Goal: Task Accomplishment & Management: Use online tool/utility

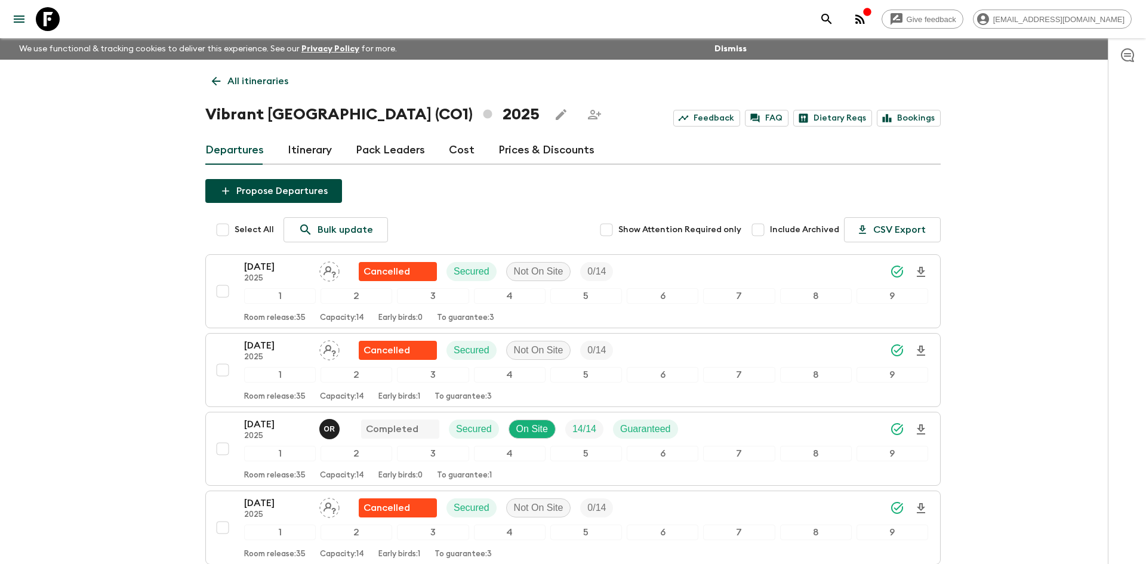
click at [268, 87] on p "All itineraries" at bounding box center [257, 81] width 61 height 14
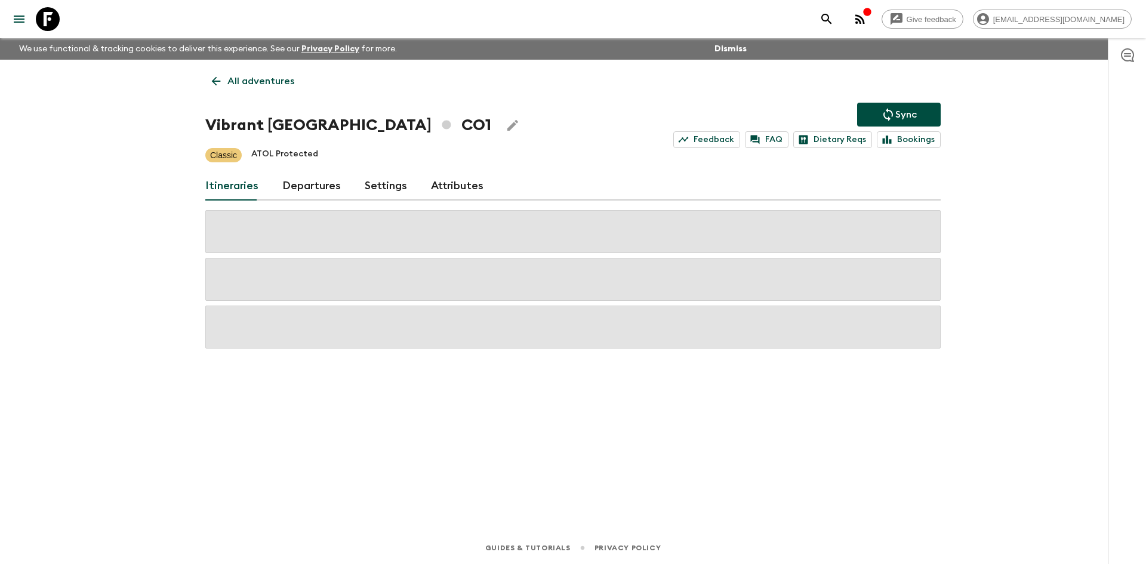
click at [268, 87] on p "All adventures" at bounding box center [260, 81] width 67 height 14
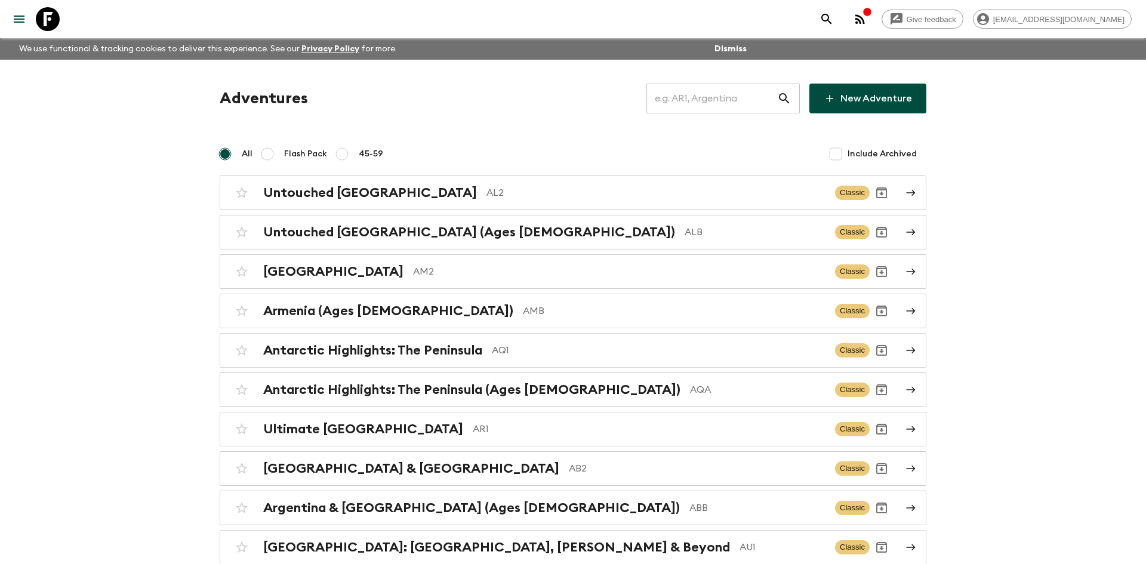
click at [699, 101] on input "text" at bounding box center [712, 98] width 131 height 33
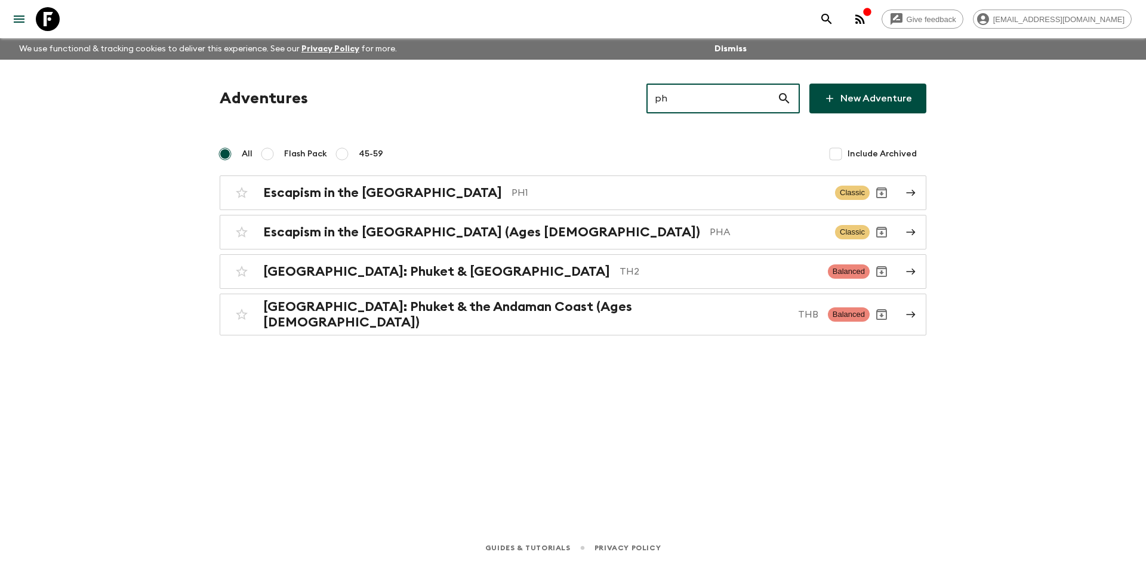
type input "ph1"
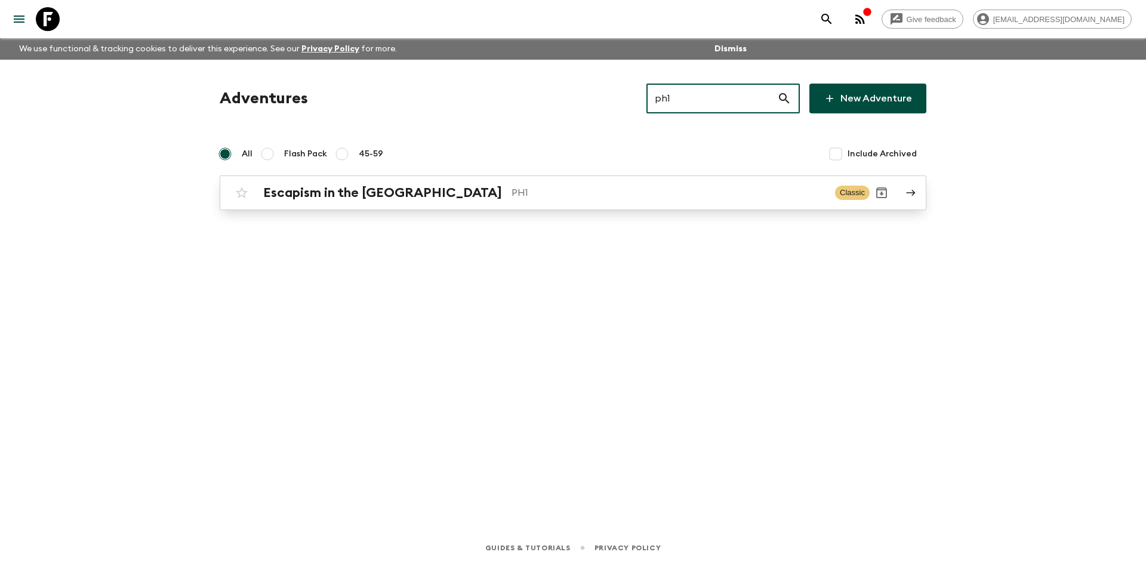
click at [322, 209] on link "Escapism in the [GEOGRAPHIC_DATA] PH1 Classic" at bounding box center [573, 193] width 707 height 35
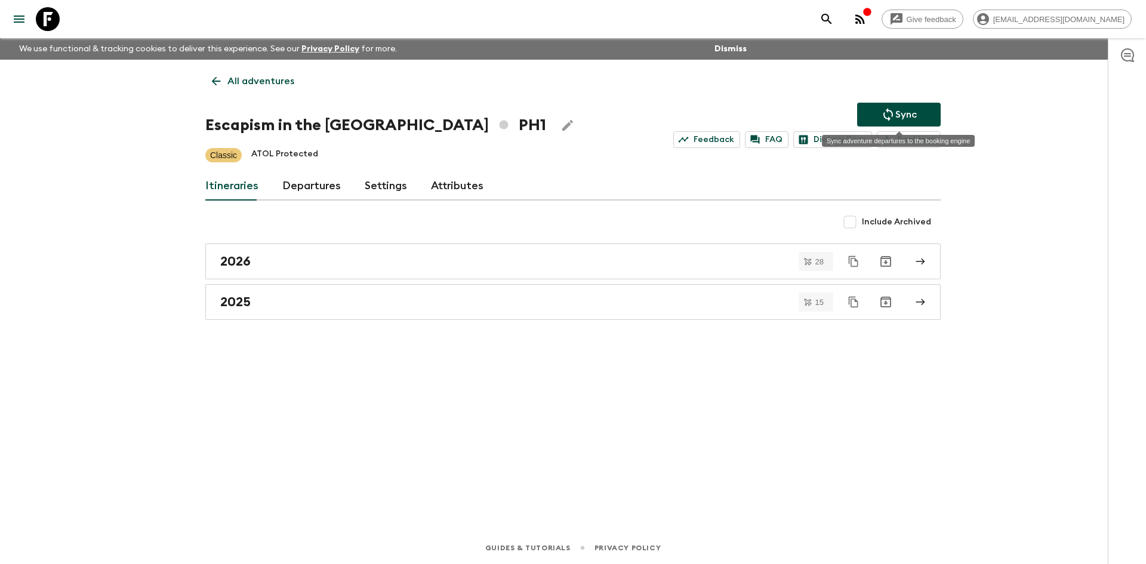
click at [907, 106] on button "Sync" at bounding box center [899, 115] width 84 height 24
click at [876, 106] on button "Sync" at bounding box center [899, 115] width 84 height 24
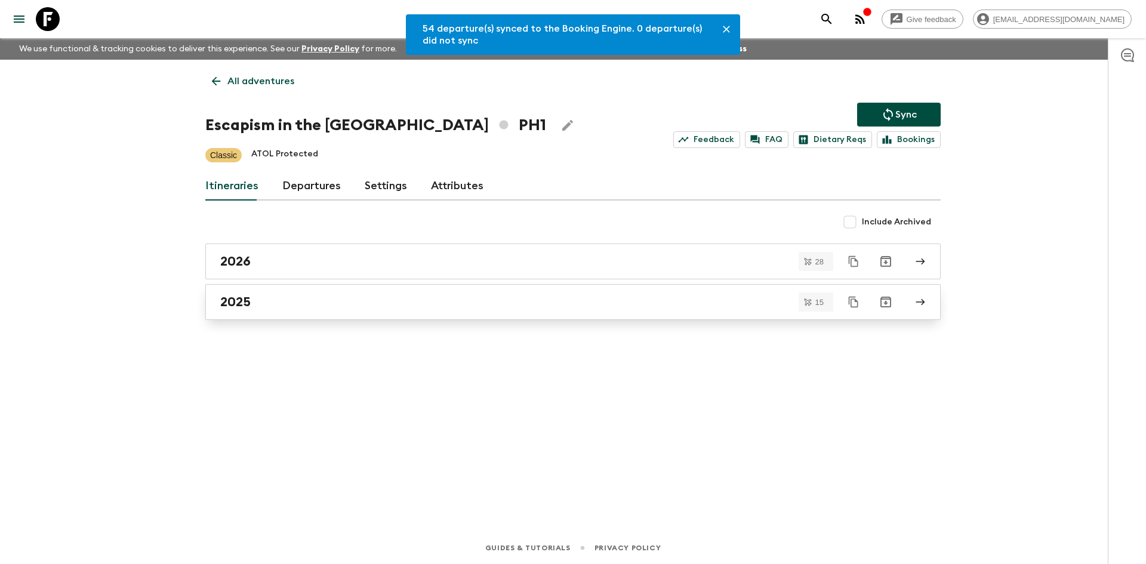
click at [232, 310] on link "2025" at bounding box center [572, 302] width 735 height 36
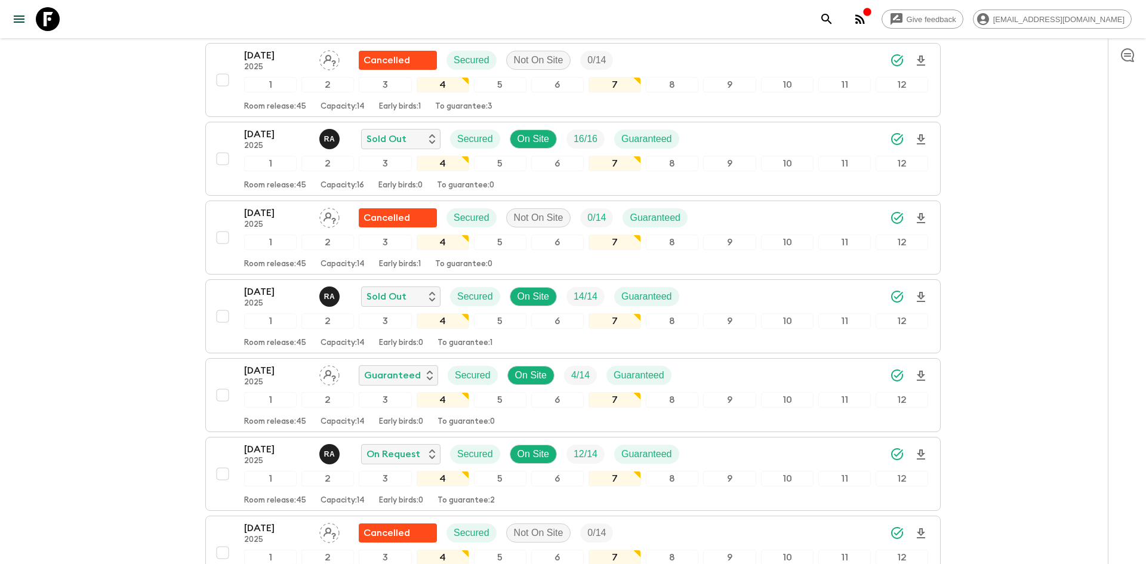
scroll to position [292, 0]
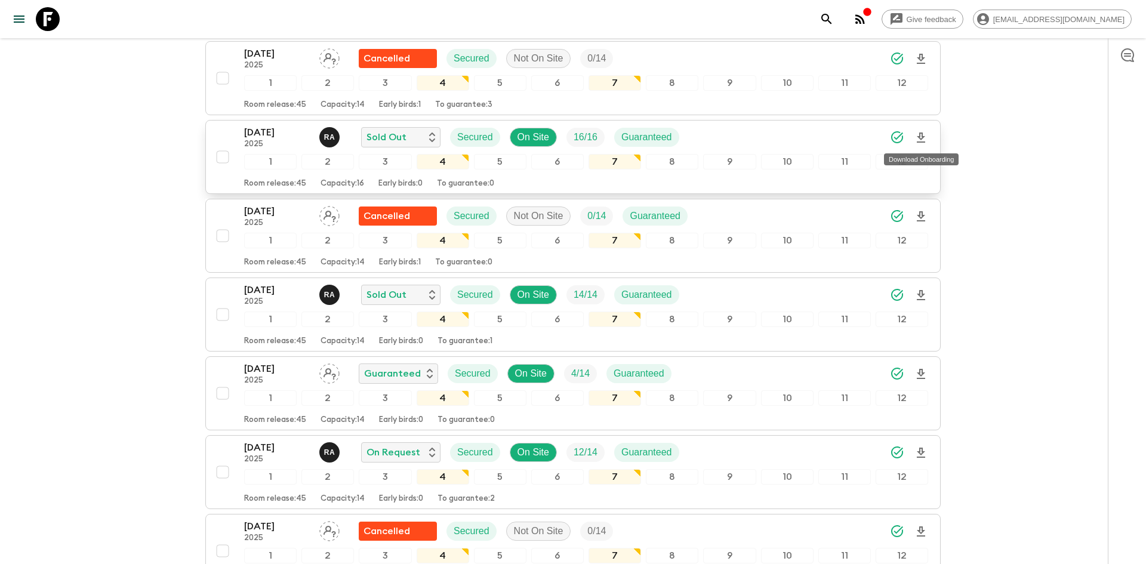
click at [922, 131] on icon "Download Onboarding" at bounding box center [921, 138] width 14 height 14
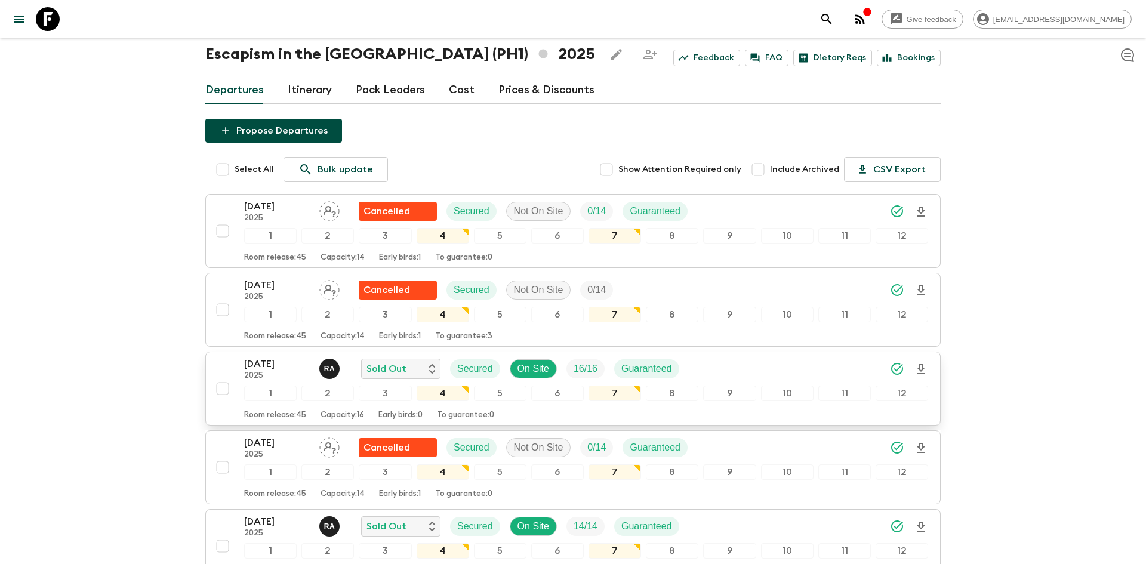
scroll to position [0, 0]
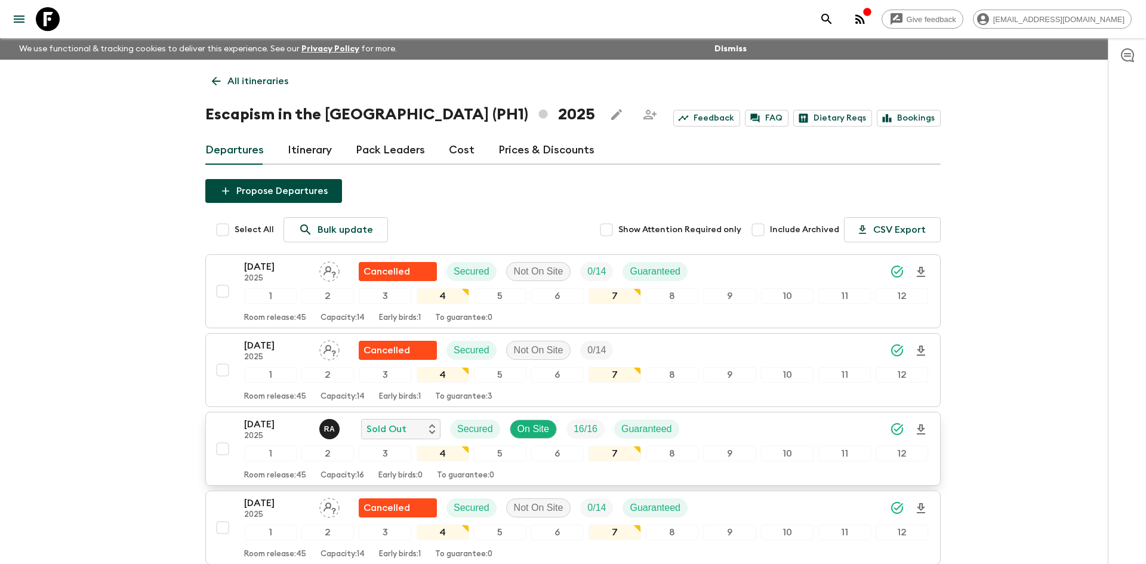
click at [272, 75] on p "All itineraries" at bounding box center [257, 81] width 61 height 14
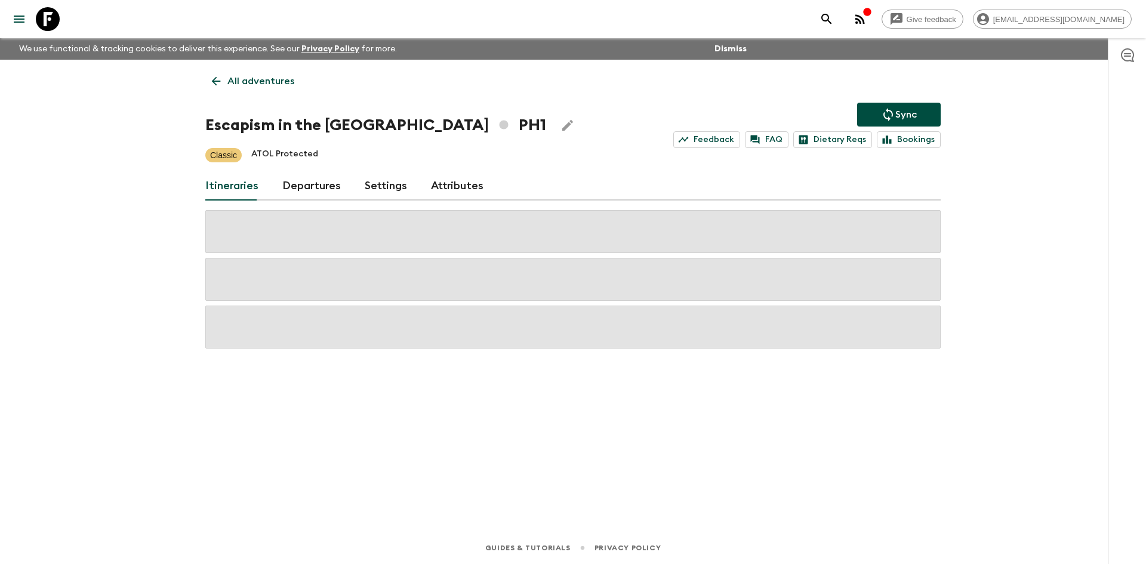
click at [272, 75] on p "All adventures" at bounding box center [260, 81] width 67 height 14
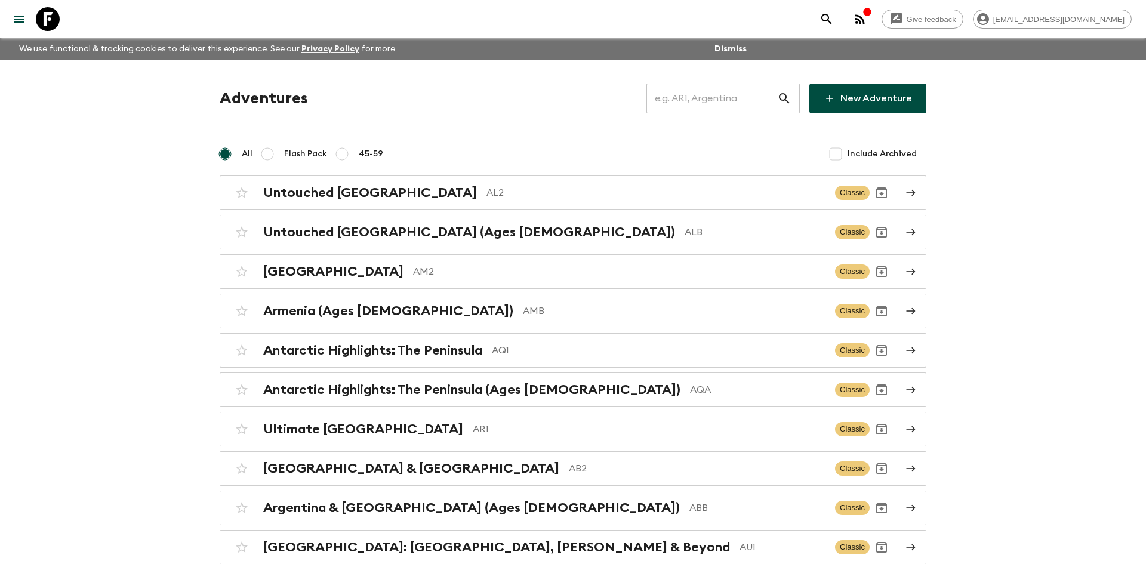
click at [696, 94] on input "text" at bounding box center [712, 98] width 131 height 33
type input "it6"
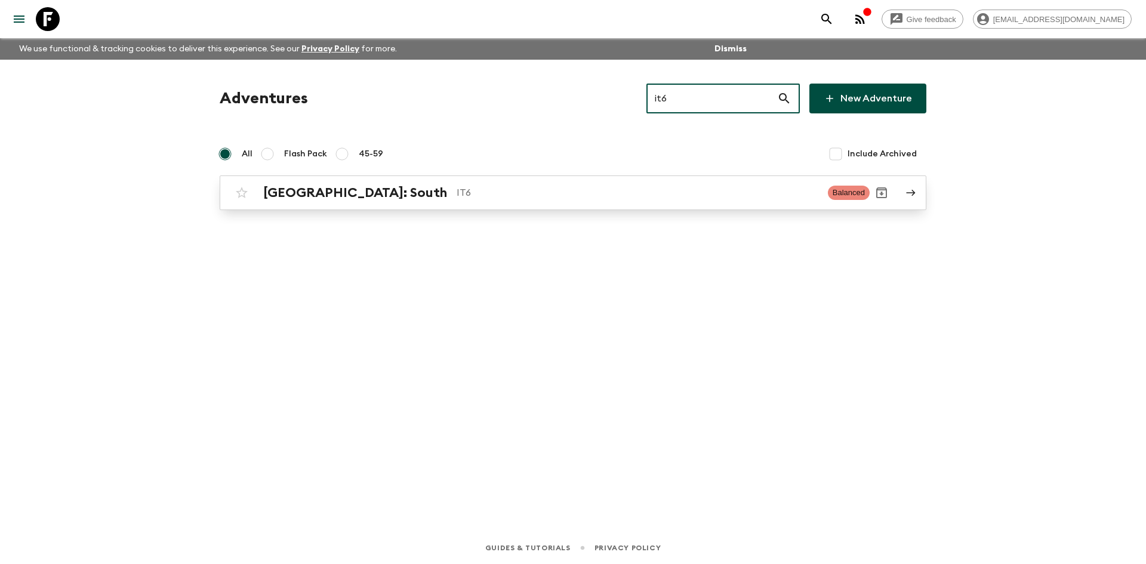
click at [456, 180] on link "[GEOGRAPHIC_DATA]: South IT6 Balanced" at bounding box center [573, 193] width 707 height 35
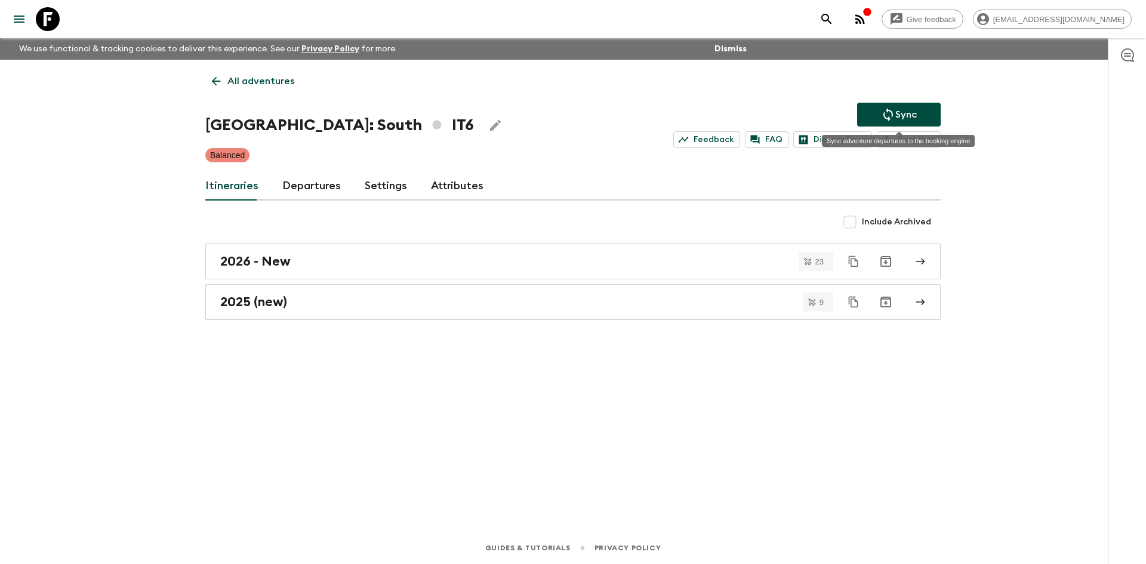
click at [929, 109] on button "Sync" at bounding box center [899, 115] width 84 height 24
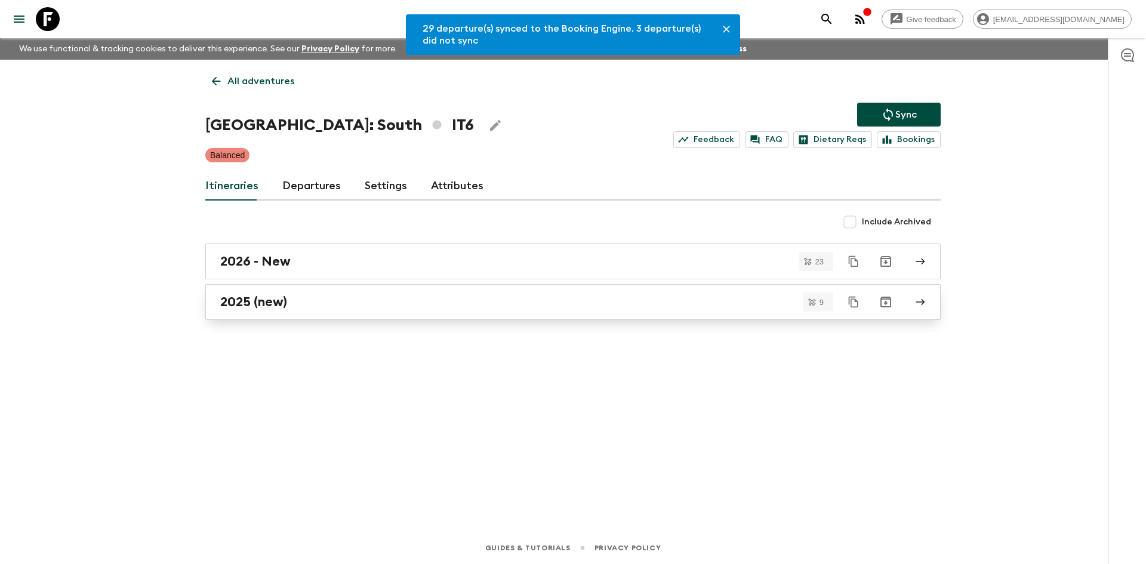
click at [288, 291] on link "2025 (new)" at bounding box center [572, 302] width 735 height 36
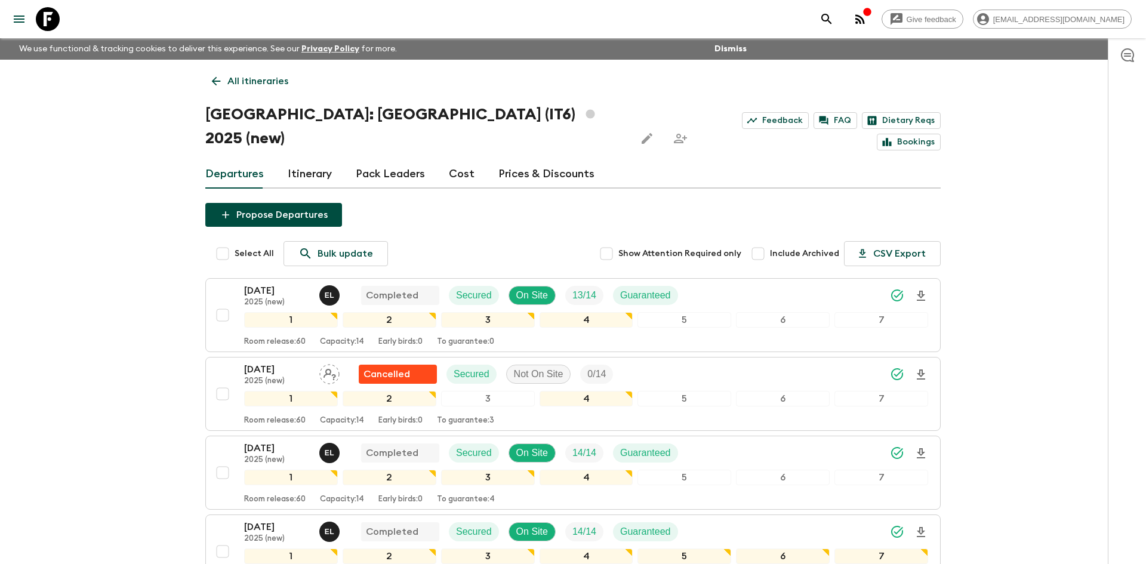
click at [254, 86] on p "All itineraries" at bounding box center [257, 81] width 61 height 14
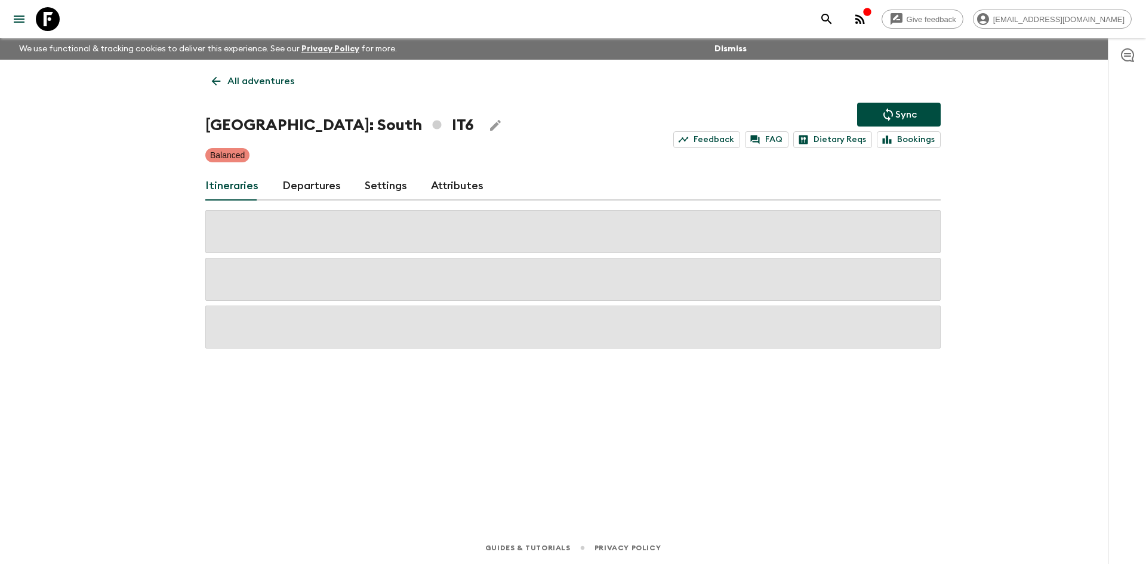
click at [254, 86] on p "All adventures" at bounding box center [260, 81] width 67 height 14
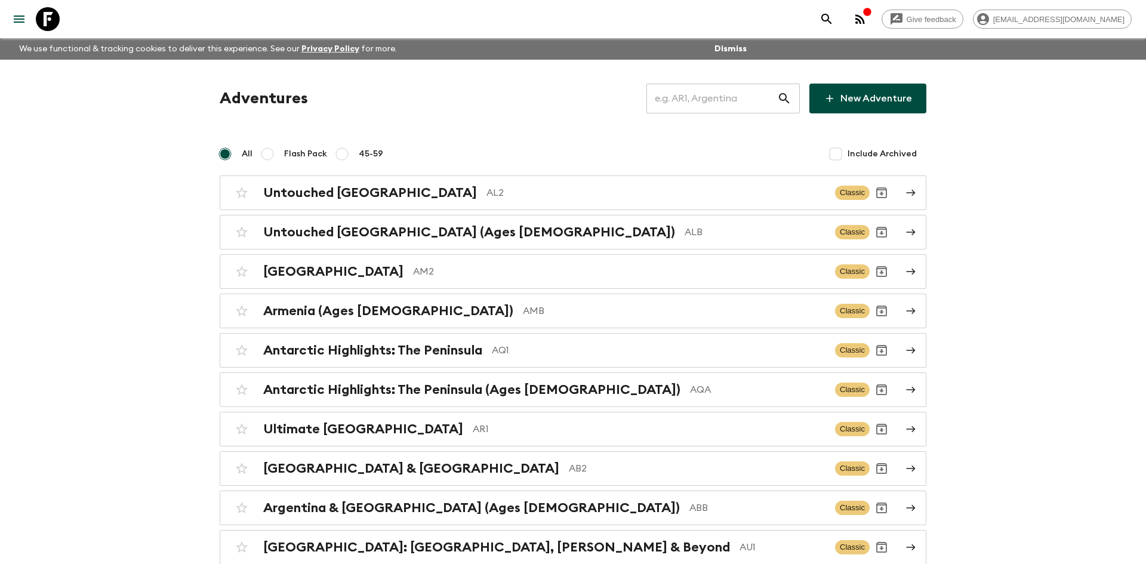
click at [692, 107] on input "text" at bounding box center [712, 98] width 131 height 33
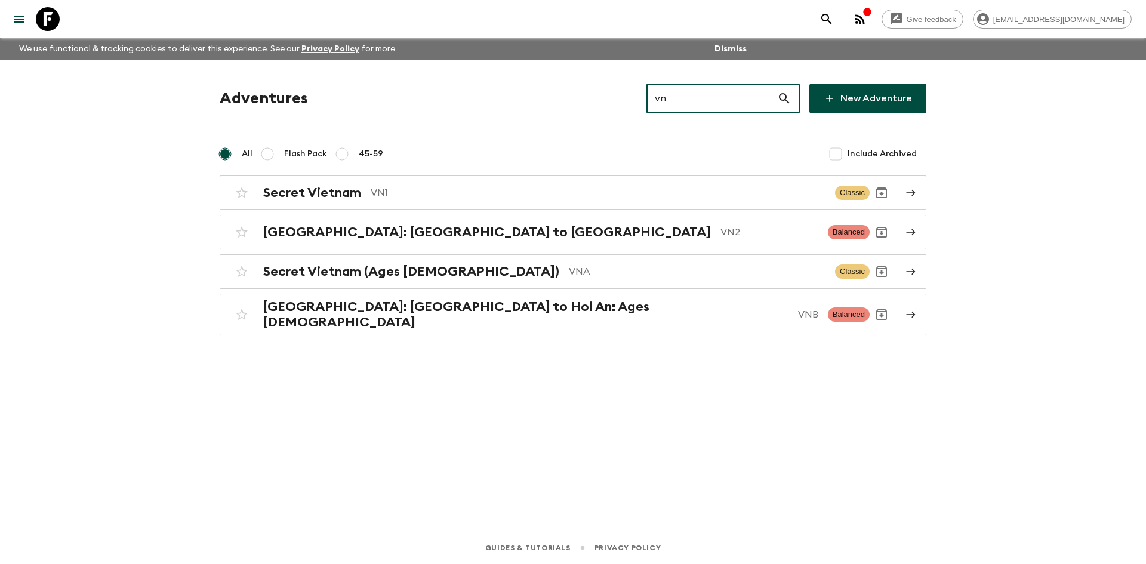
type input "vn1"
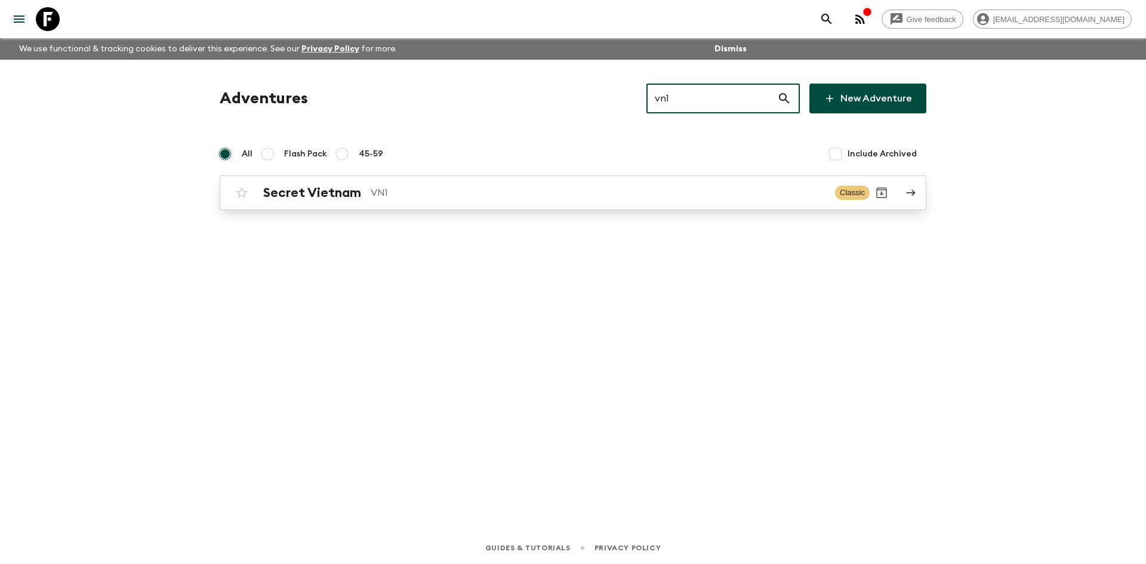
click at [328, 201] on div "Secret Vietnam VN1 Classic" at bounding box center [550, 193] width 640 height 24
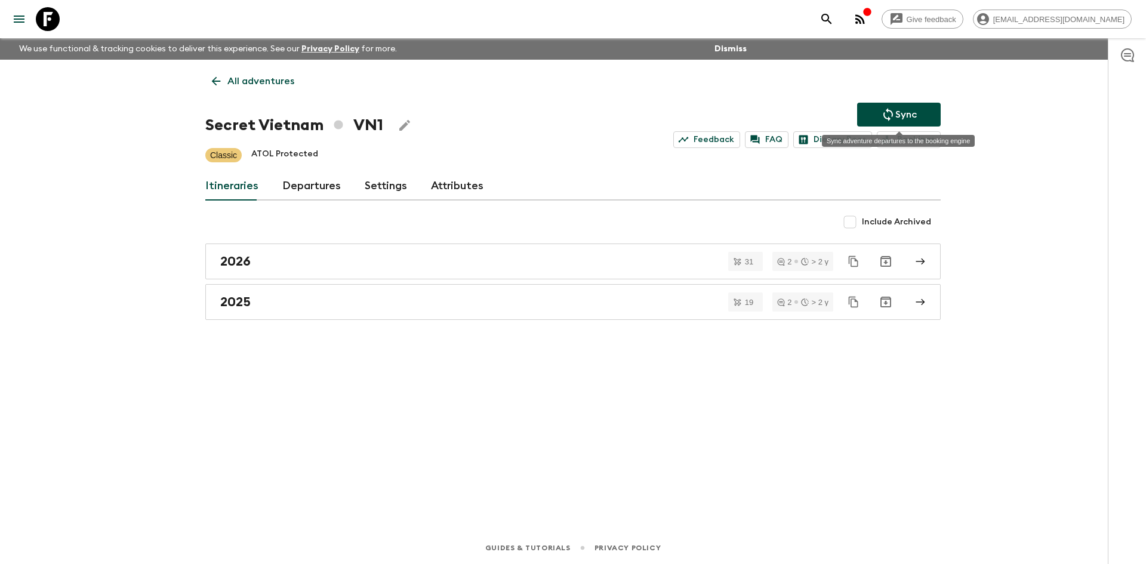
click at [907, 115] on p "Sync" at bounding box center [905, 114] width 21 height 14
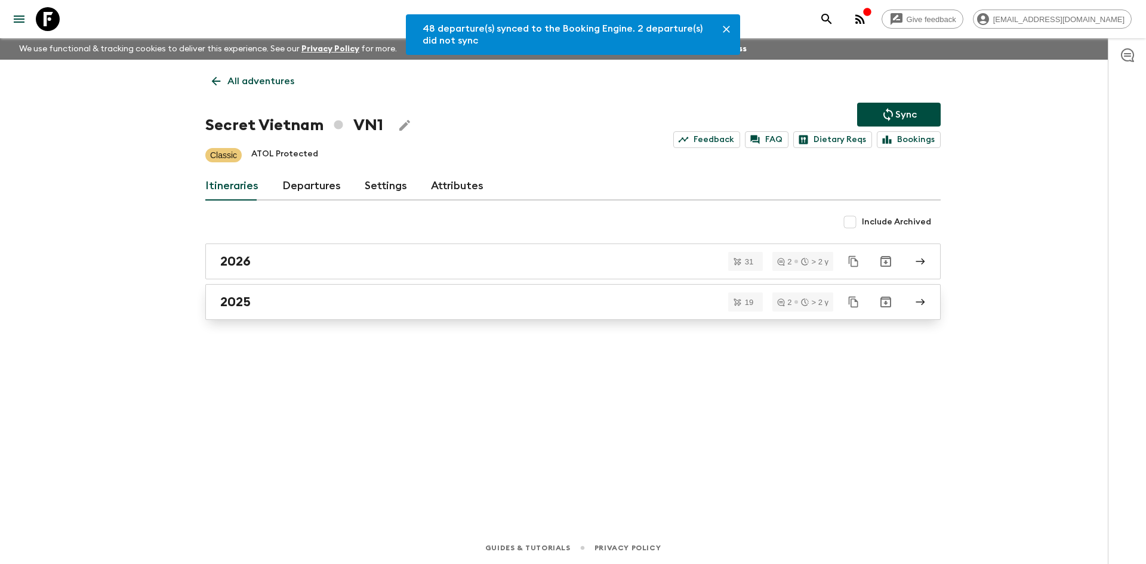
click at [236, 292] on link "2025" at bounding box center [572, 302] width 735 height 36
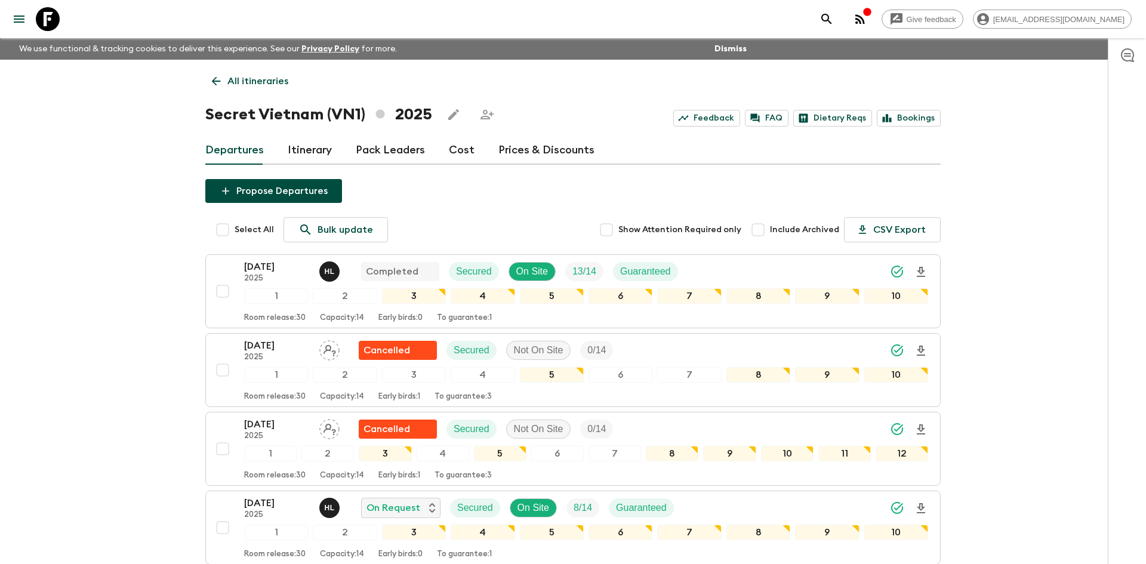
click at [274, 84] on p "All itineraries" at bounding box center [257, 81] width 61 height 14
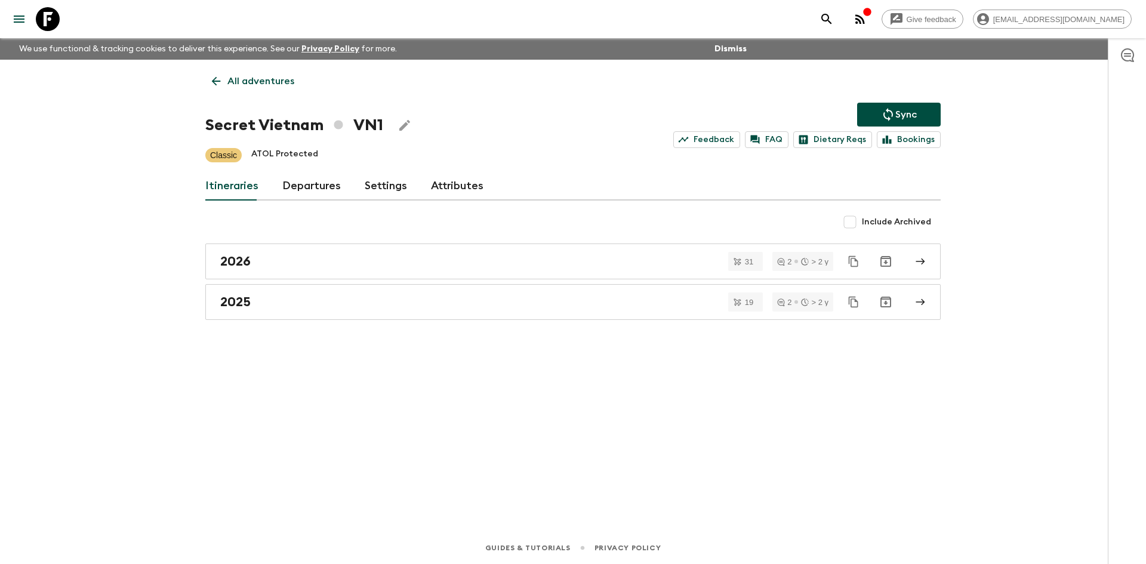
click at [274, 84] on p "All adventures" at bounding box center [260, 81] width 67 height 14
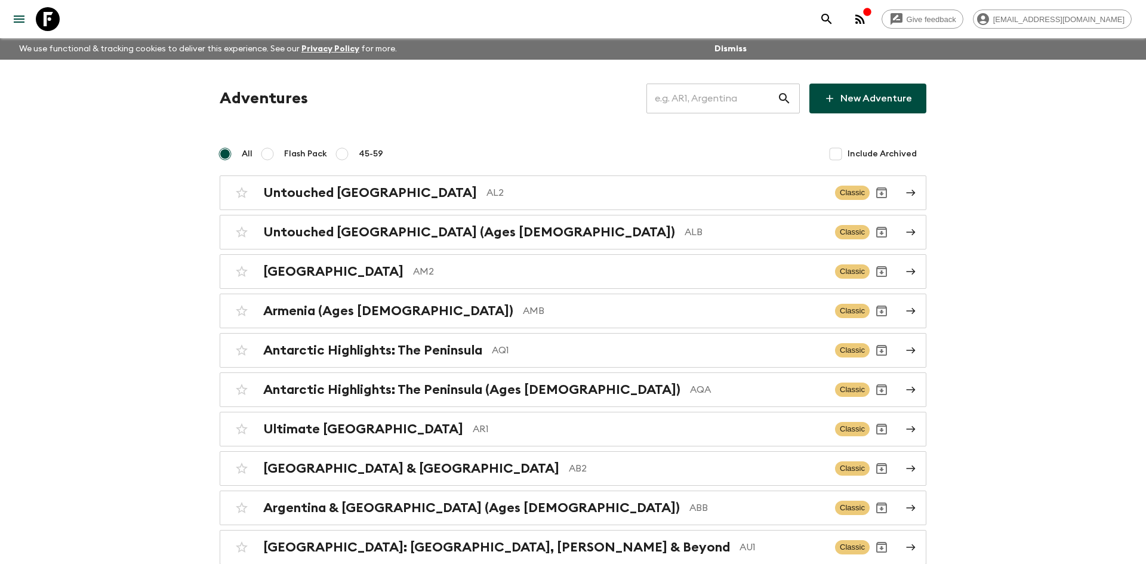
click at [663, 102] on input "text" at bounding box center [712, 98] width 131 height 33
type input "th1"
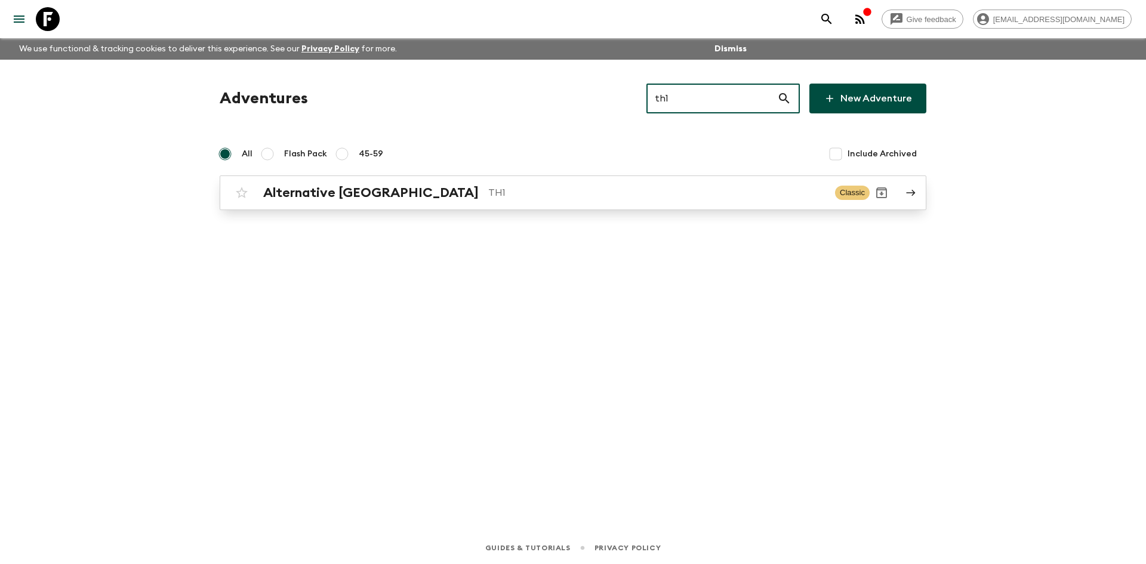
click at [453, 184] on div "Alternative [GEOGRAPHIC_DATA] TH1 Classic" at bounding box center [550, 193] width 640 height 24
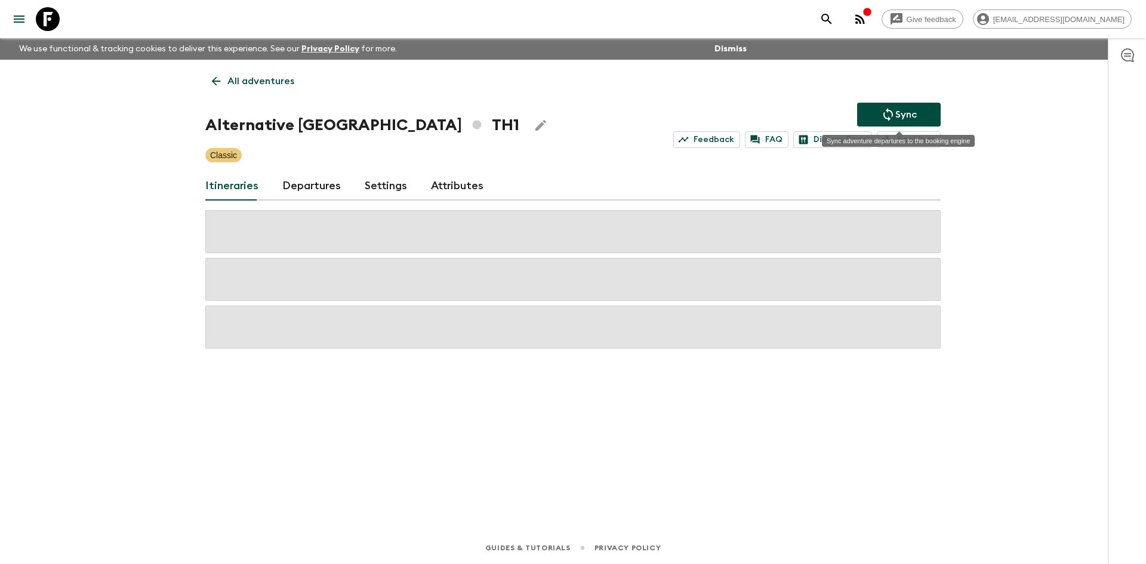
click at [889, 113] on icon "Sync adventure departures to the booking engine" at bounding box center [888, 114] width 14 height 14
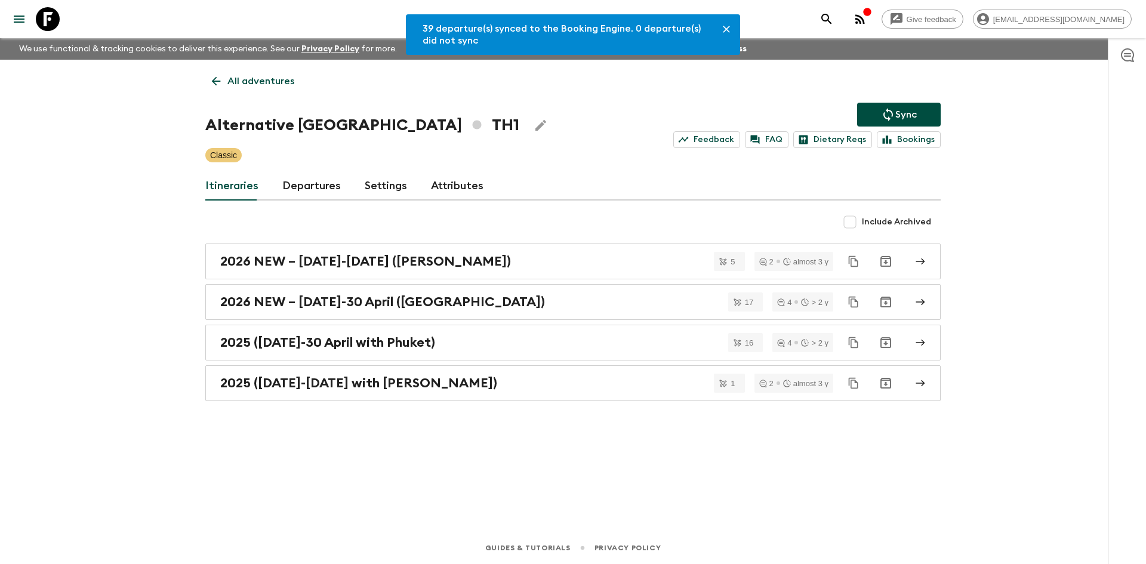
click at [325, 186] on link "Departures" at bounding box center [311, 186] width 59 height 29
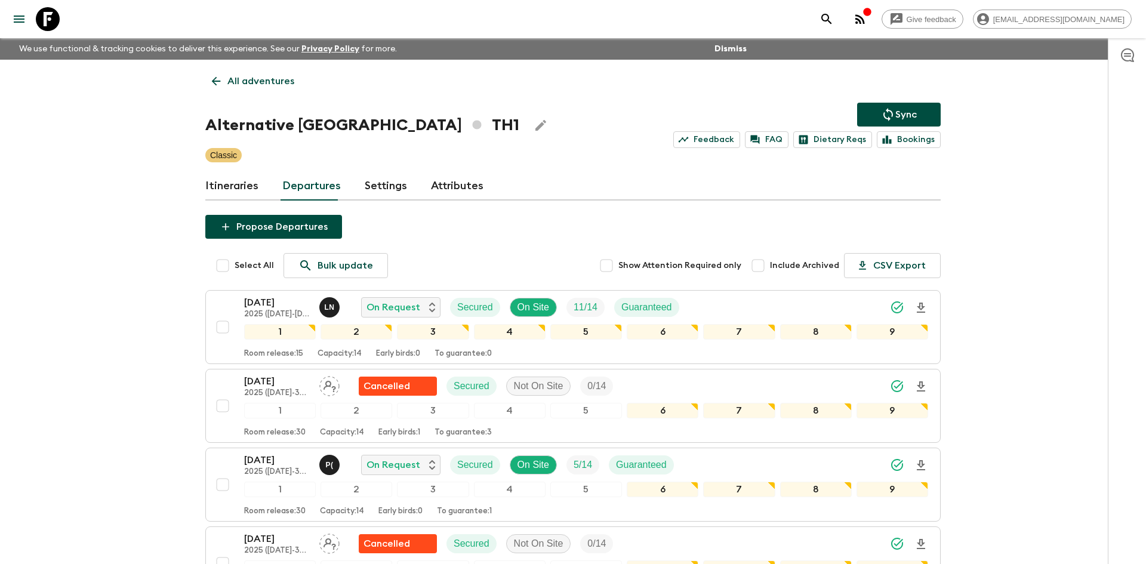
click at [260, 79] on p "All adventures" at bounding box center [260, 81] width 67 height 14
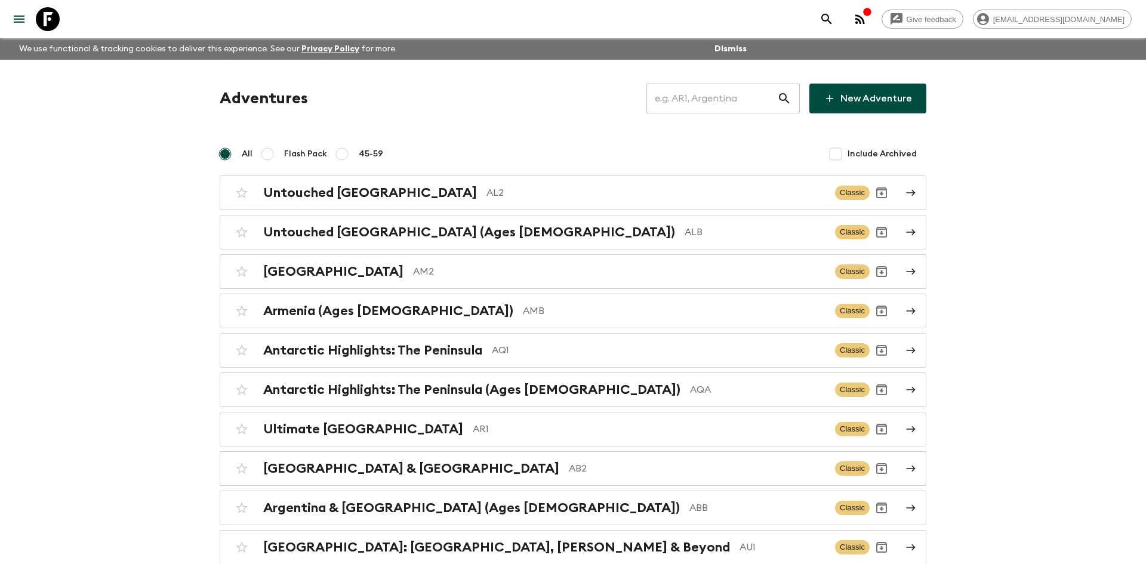
click at [690, 93] on input "text" at bounding box center [712, 98] width 131 height 33
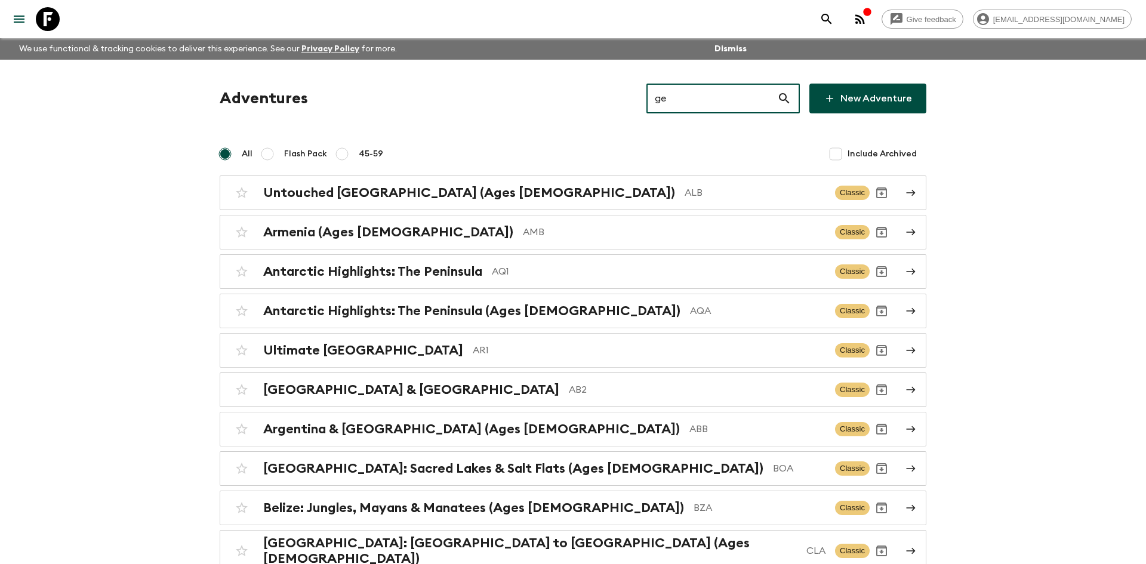
type input "ge1"
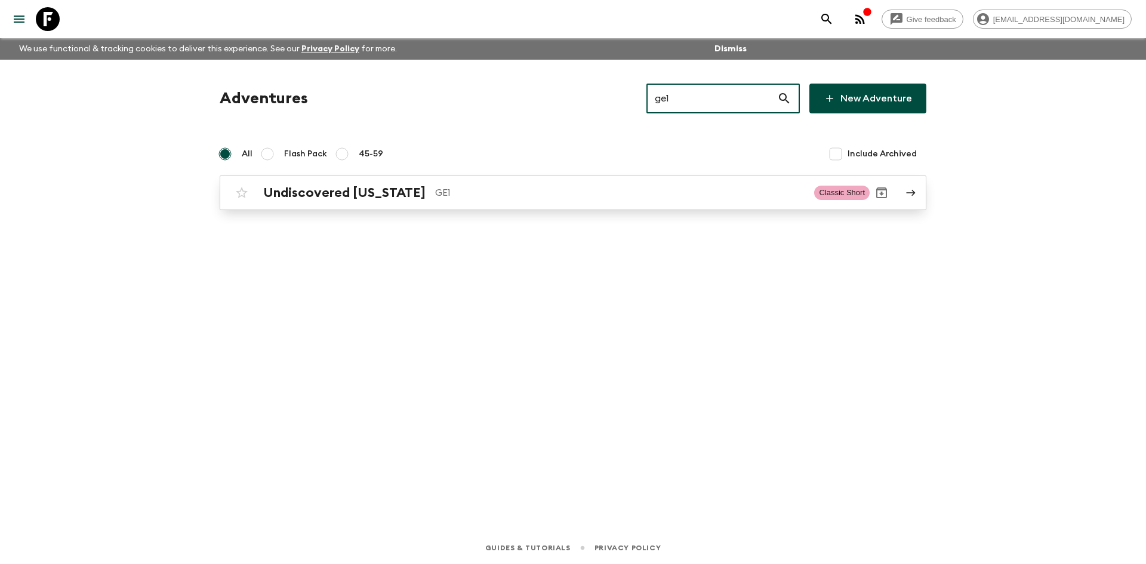
click at [435, 189] on p "GE1" at bounding box center [620, 193] width 370 height 14
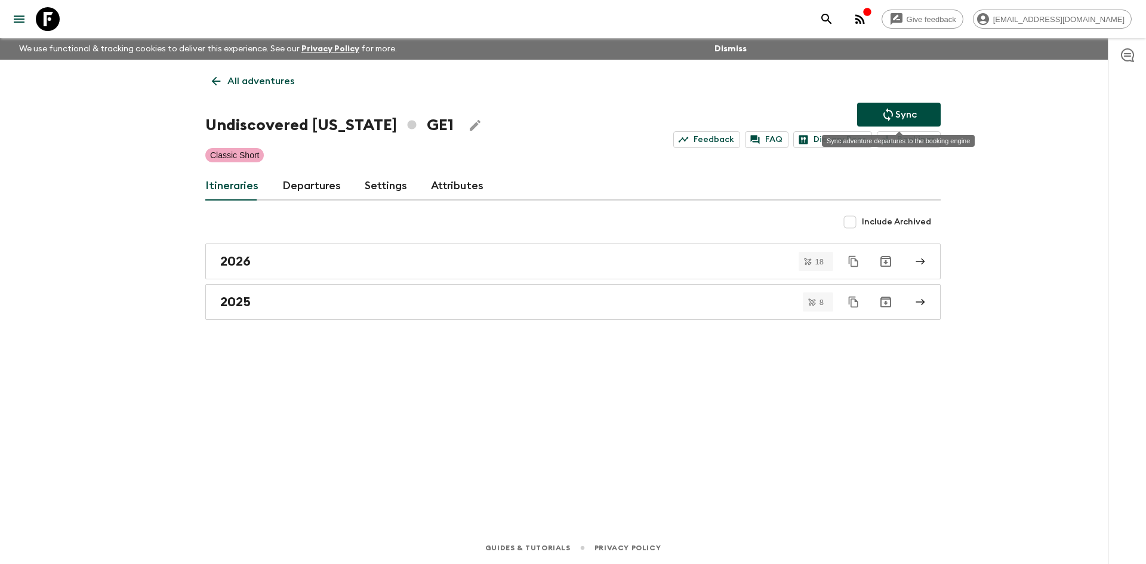
click at [878, 116] on button "Sync" at bounding box center [899, 115] width 84 height 24
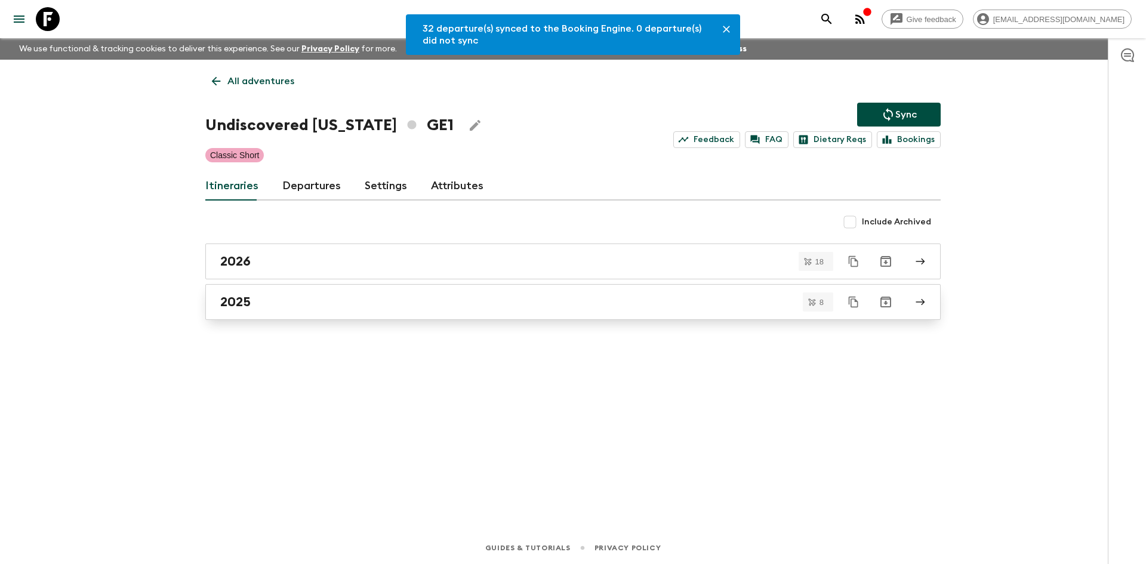
click at [228, 309] on h2 "2025" at bounding box center [235, 302] width 30 height 16
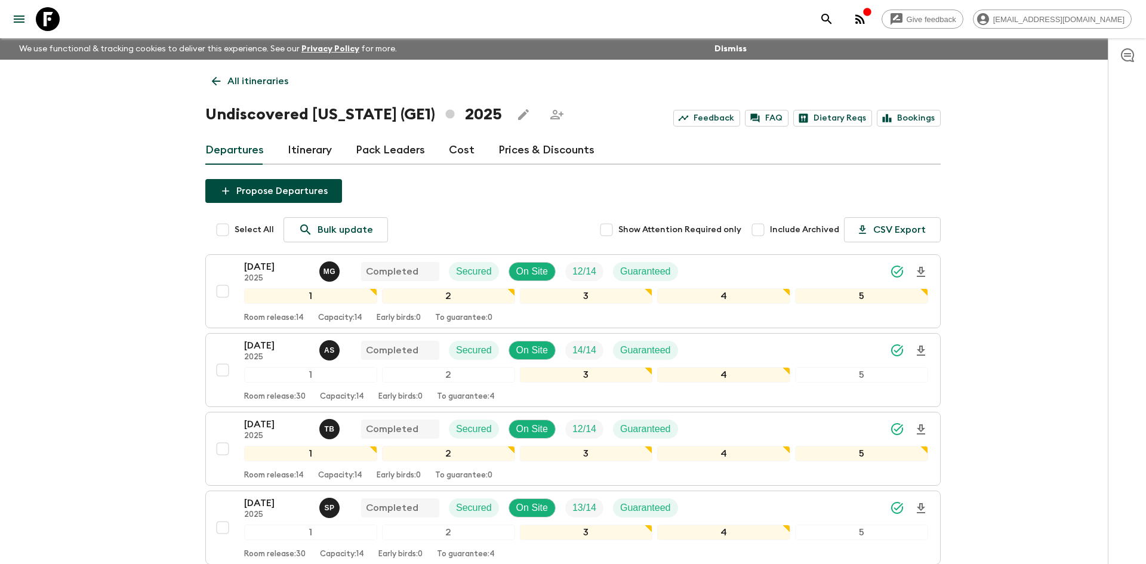
click at [26, 233] on div "Give feedback [EMAIL_ADDRESS][DOMAIN_NAME] We use functional & tracking cookies…" at bounding box center [573, 494] width 1146 height 989
click at [253, 74] on p "All itineraries" at bounding box center [257, 81] width 61 height 14
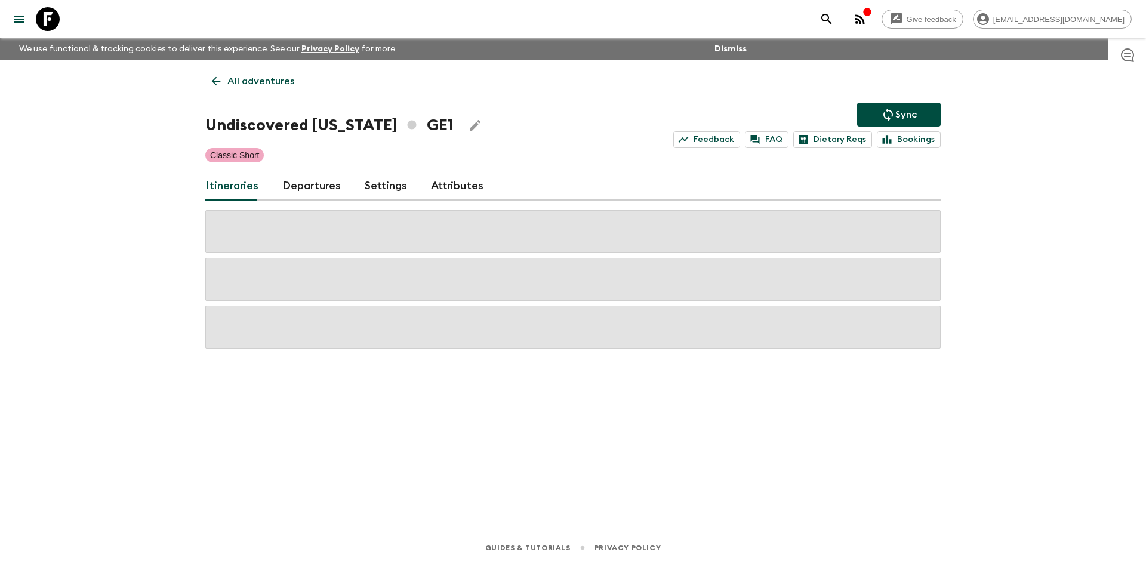
click at [253, 74] on p "All adventures" at bounding box center [260, 81] width 67 height 14
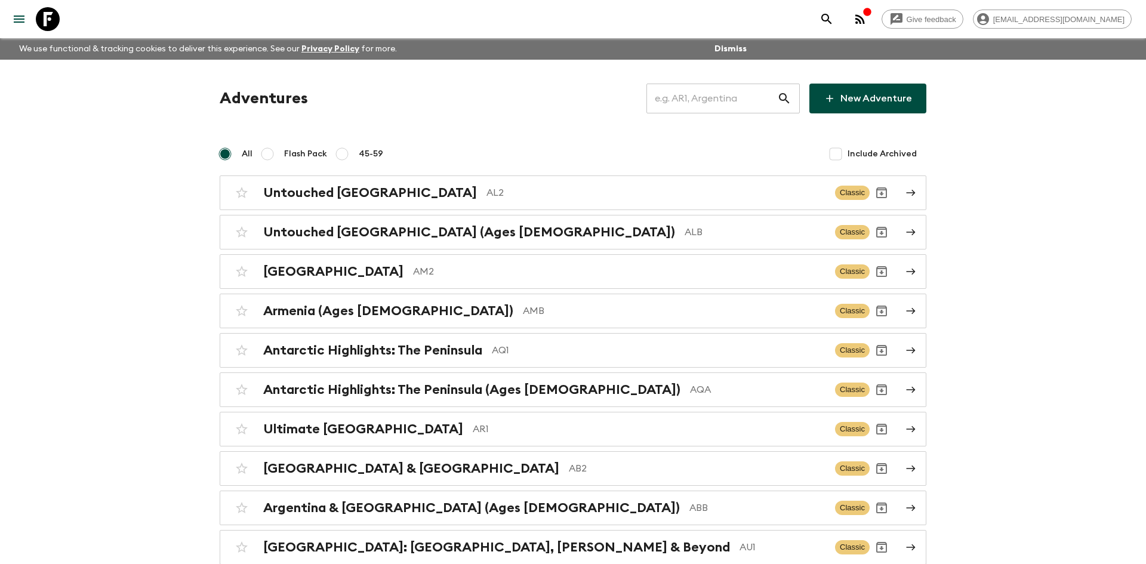
click at [667, 101] on input "text" at bounding box center [712, 98] width 131 height 33
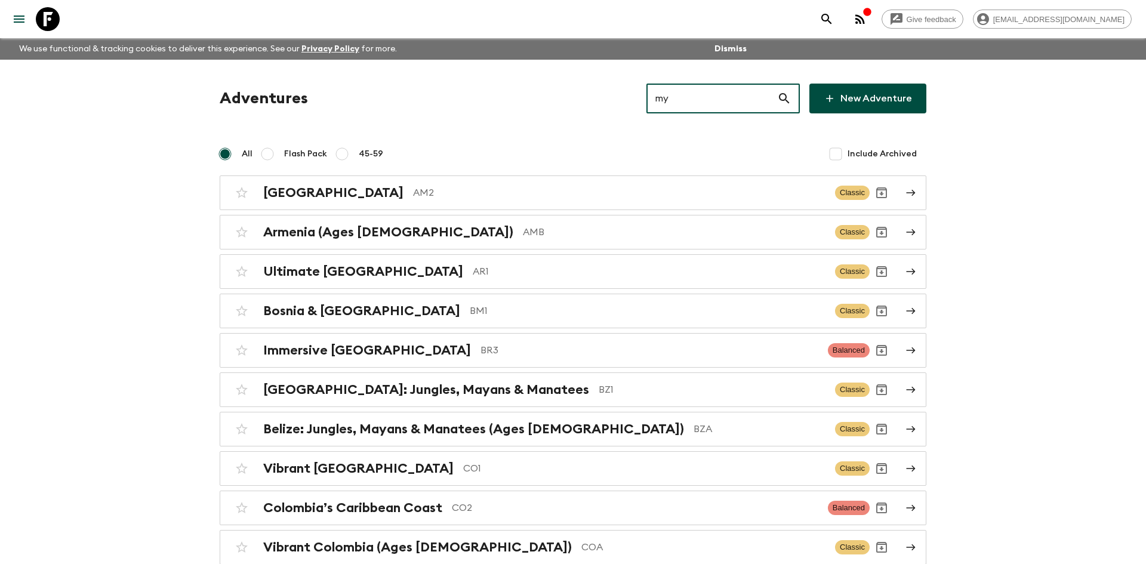
type input "my1"
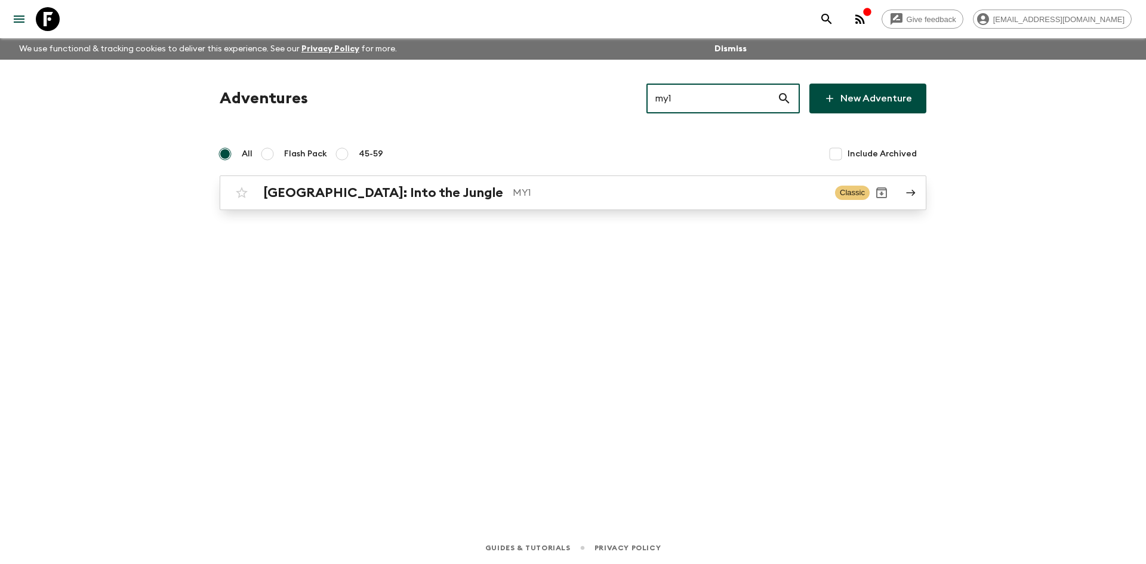
click at [416, 190] on div "[GEOGRAPHIC_DATA]: Into the Jungle MY1" at bounding box center [544, 193] width 562 height 16
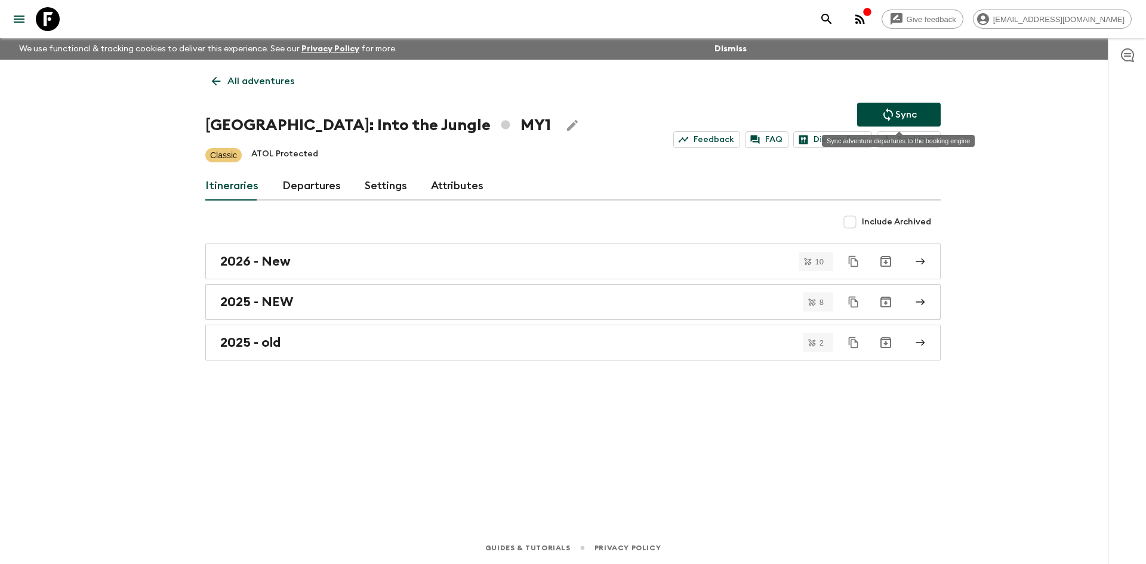
click at [897, 106] on button "Sync" at bounding box center [899, 115] width 84 height 24
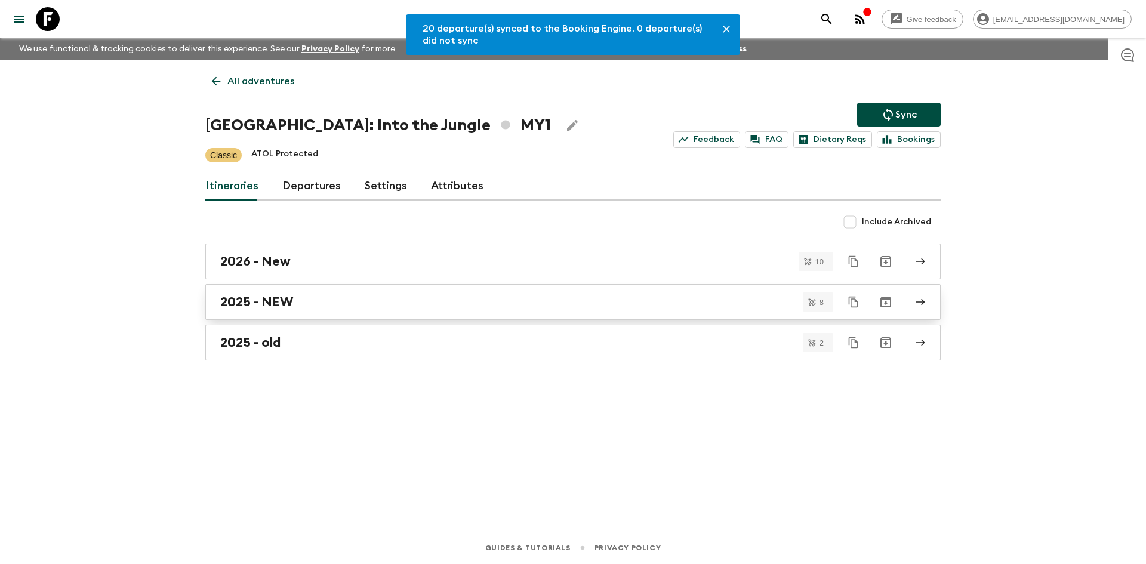
click at [279, 291] on link "2025 - NEW" at bounding box center [572, 302] width 735 height 36
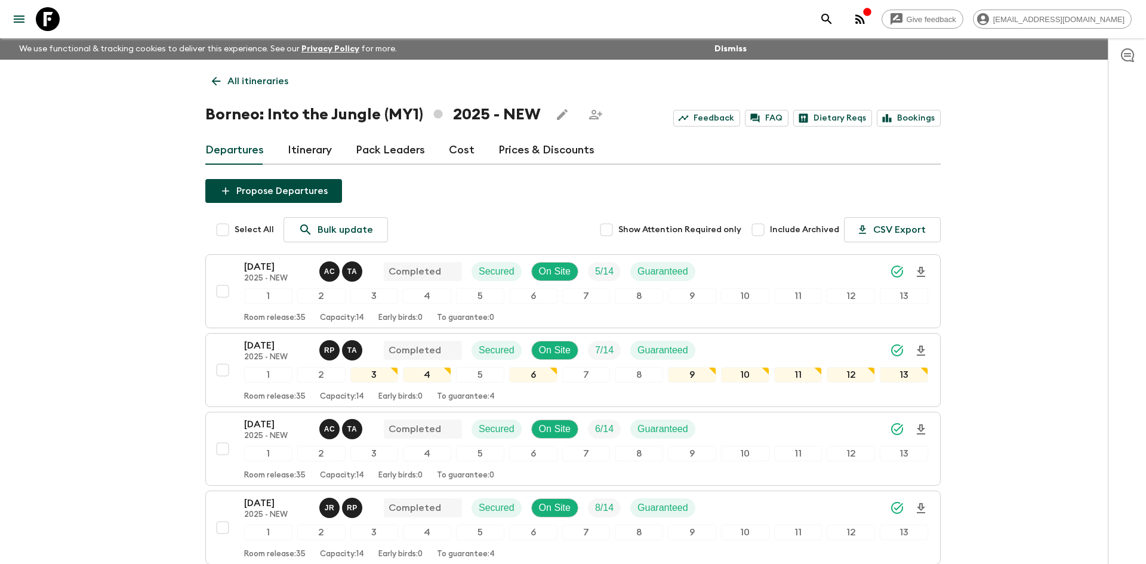
click at [256, 88] on p "All itineraries" at bounding box center [257, 81] width 61 height 14
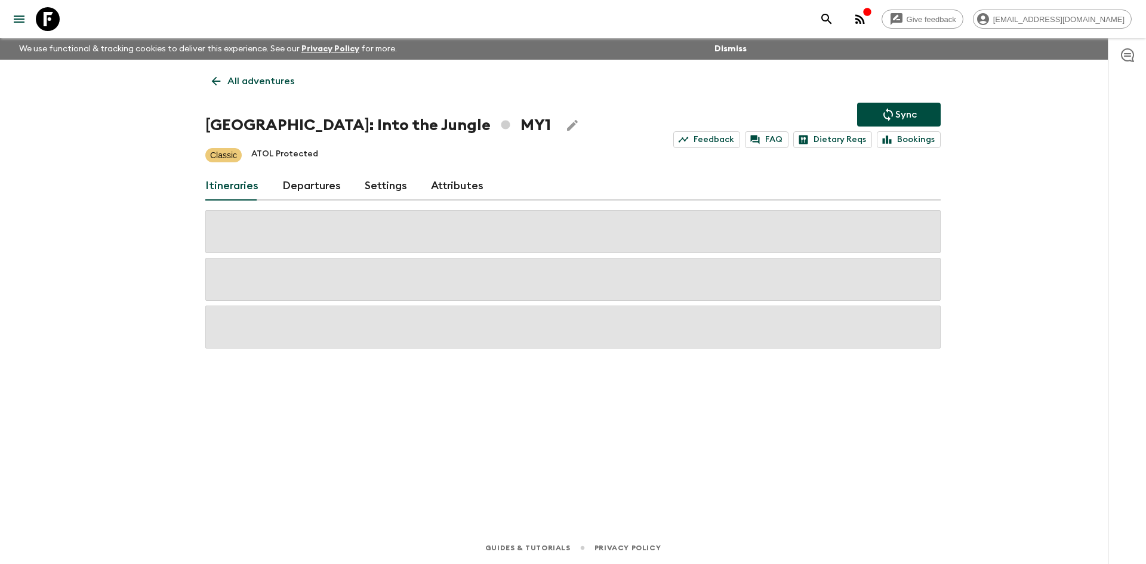
click at [256, 88] on p "All adventures" at bounding box center [260, 81] width 67 height 14
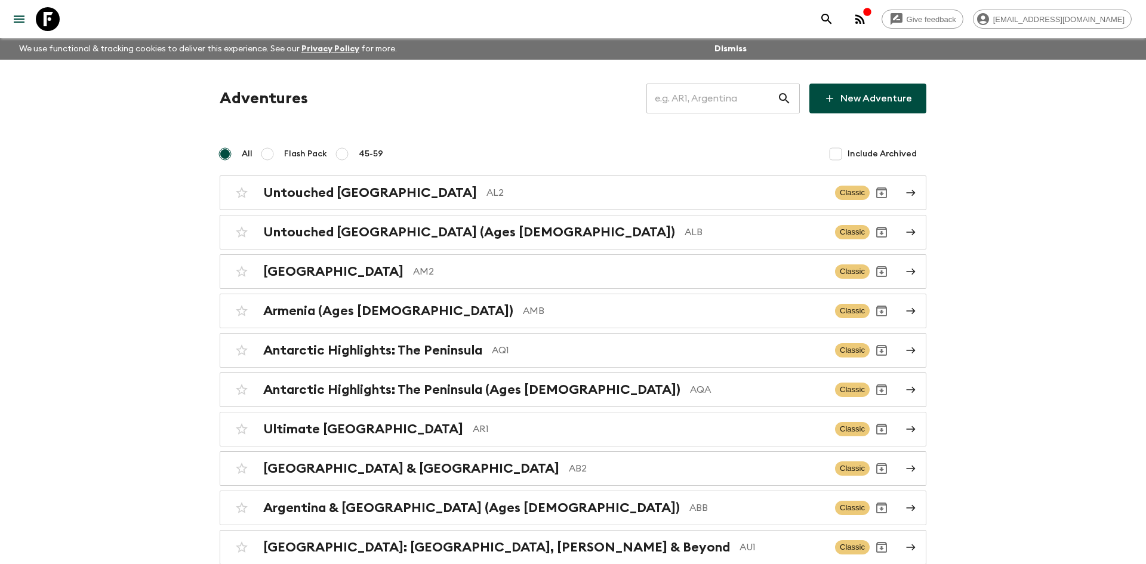
click at [679, 96] on input "text" at bounding box center [712, 98] width 131 height 33
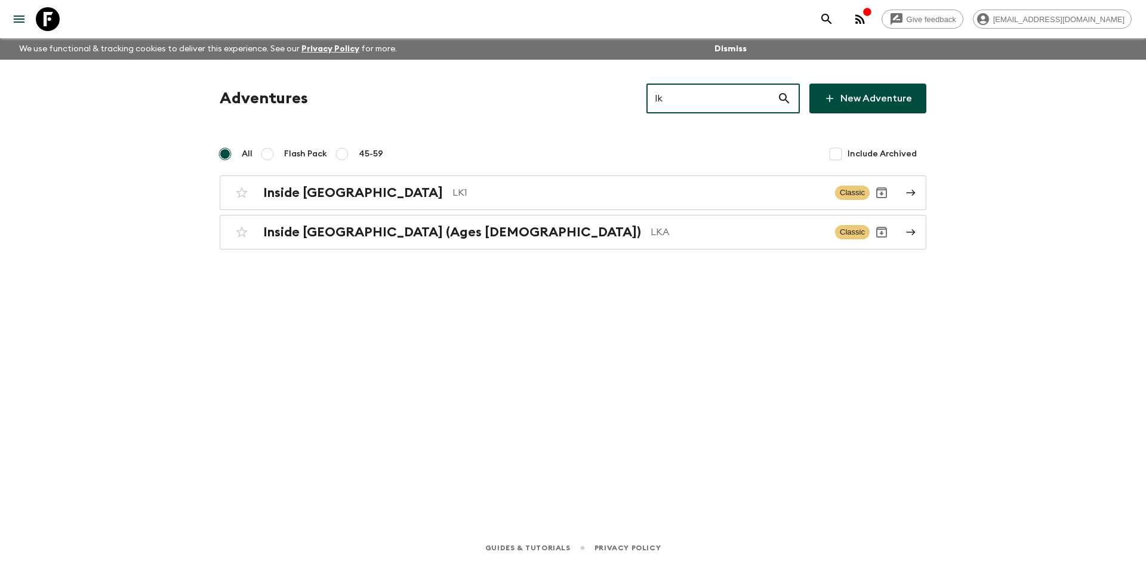
type input "lk1"
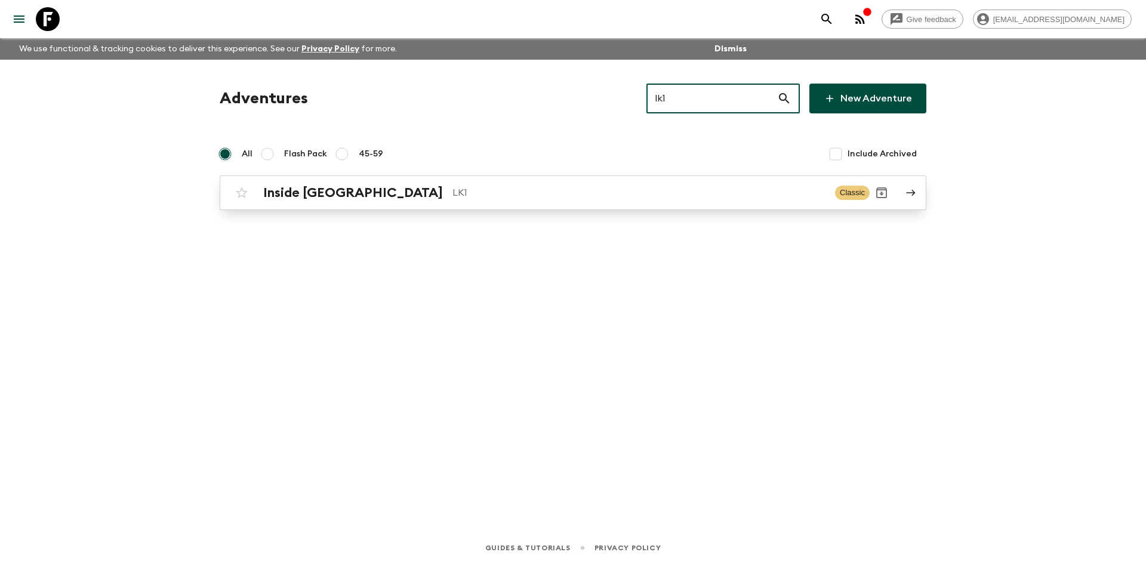
click at [301, 193] on h2 "Inside [GEOGRAPHIC_DATA]" at bounding box center [353, 193] width 180 height 16
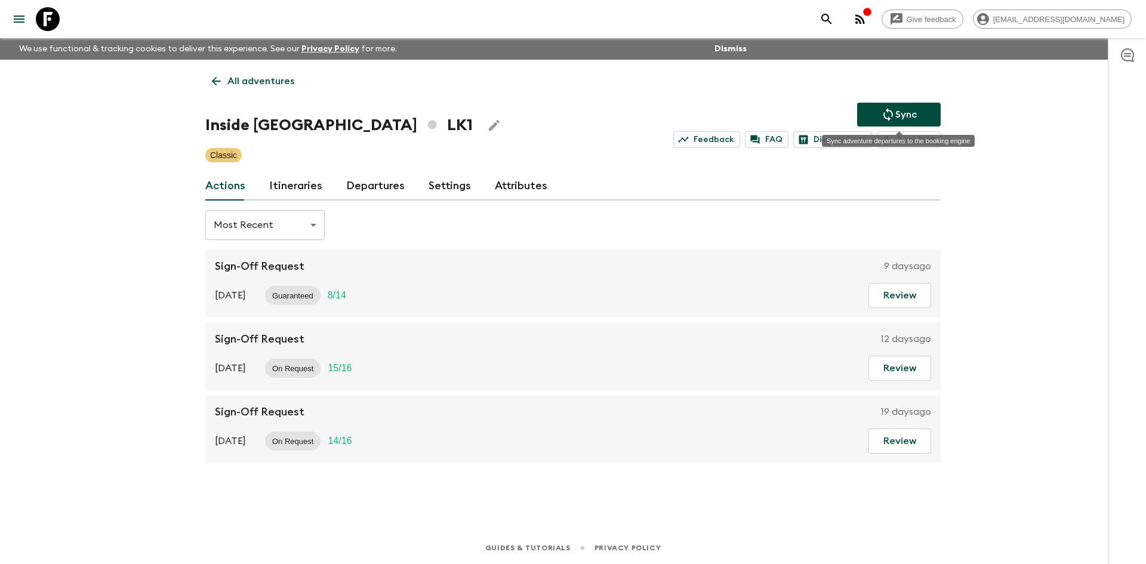
click at [888, 116] on icon "Sync adventure departures to the booking engine" at bounding box center [888, 114] width 14 height 14
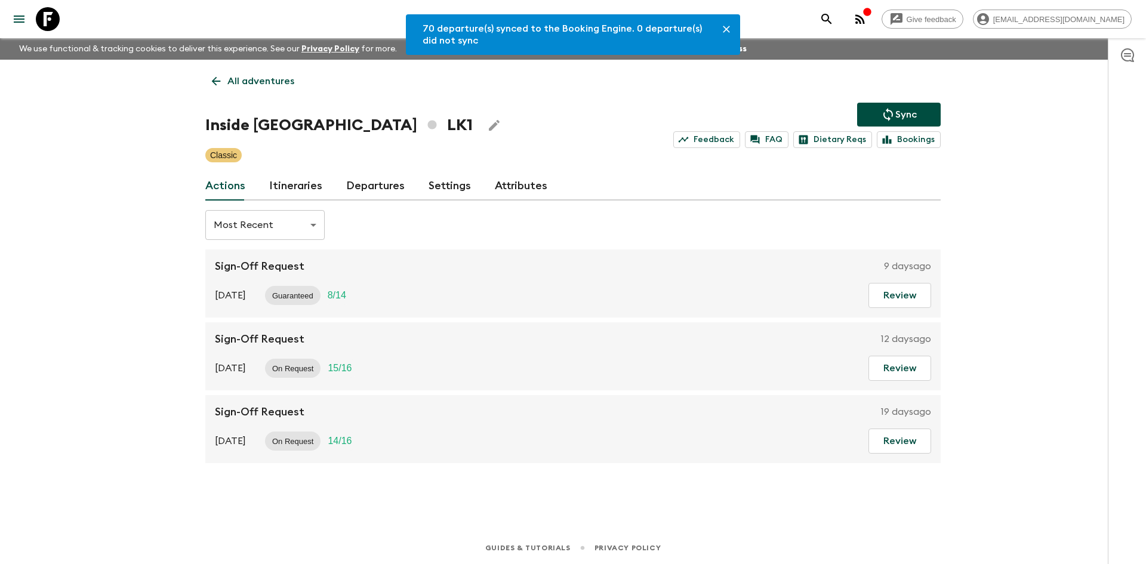
click at [395, 183] on link "Departures" at bounding box center [375, 186] width 59 height 29
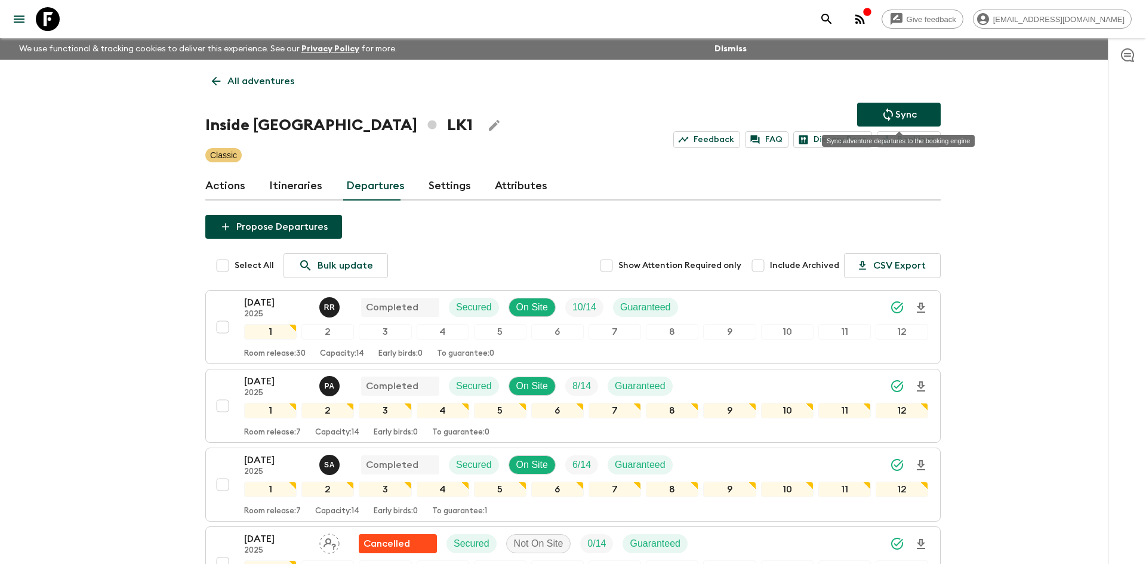
click at [910, 113] on p "Sync" at bounding box center [905, 114] width 21 height 14
click at [276, 80] on p "All adventures" at bounding box center [260, 81] width 67 height 14
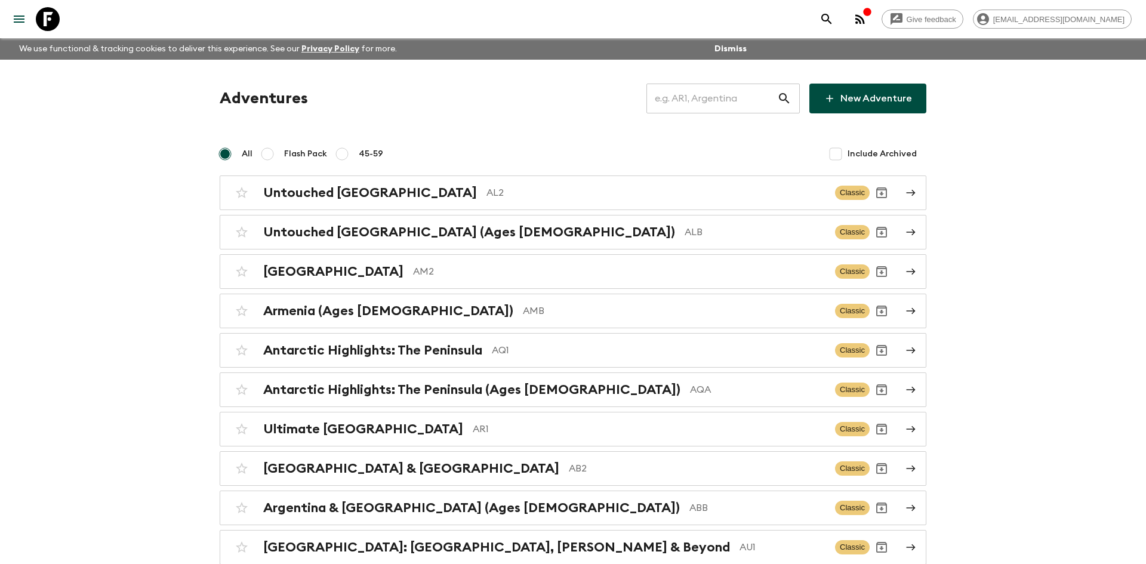
click at [676, 103] on input "text" at bounding box center [712, 98] width 131 height 33
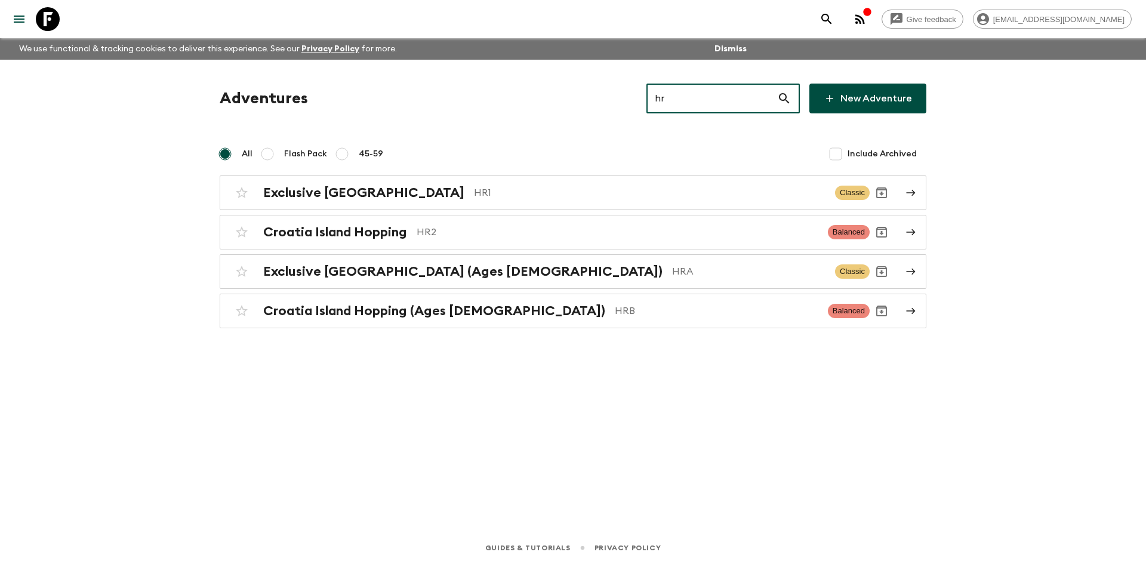
type input "hr1"
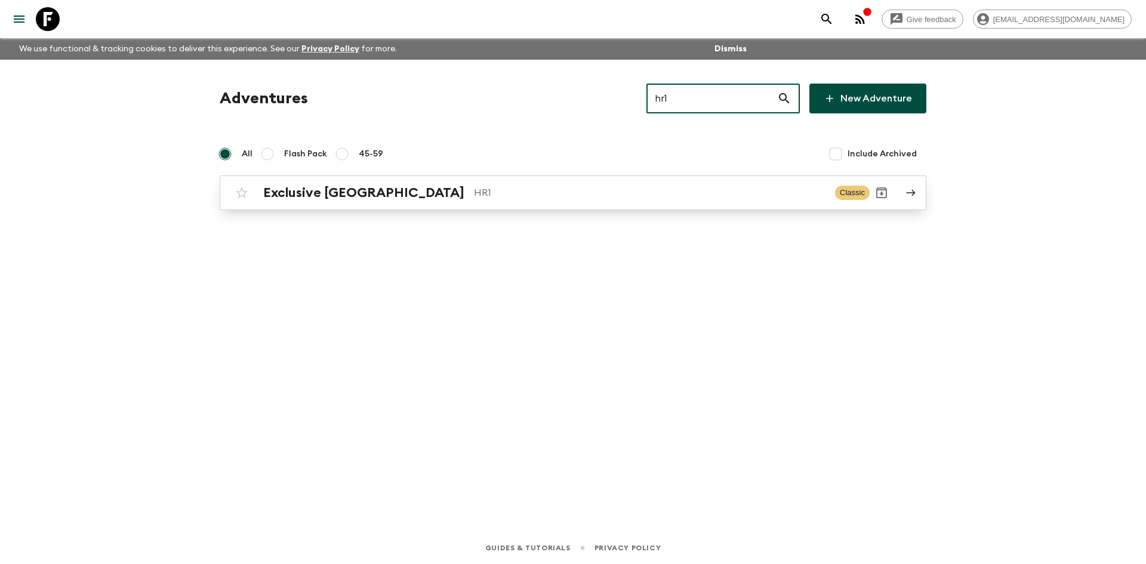
click at [376, 204] on div "Exclusive Croatia HR1 Classic" at bounding box center [550, 193] width 640 height 24
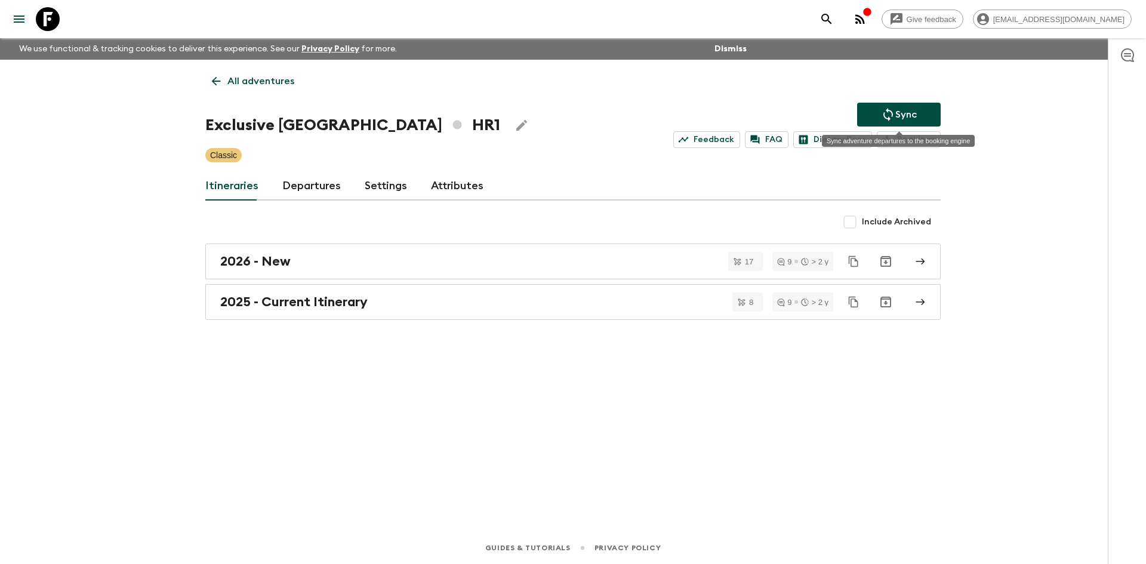
click at [887, 112] on icon "Sync adventure departures to the booking engine" at bounding box center [888, 114] width 14 height 14
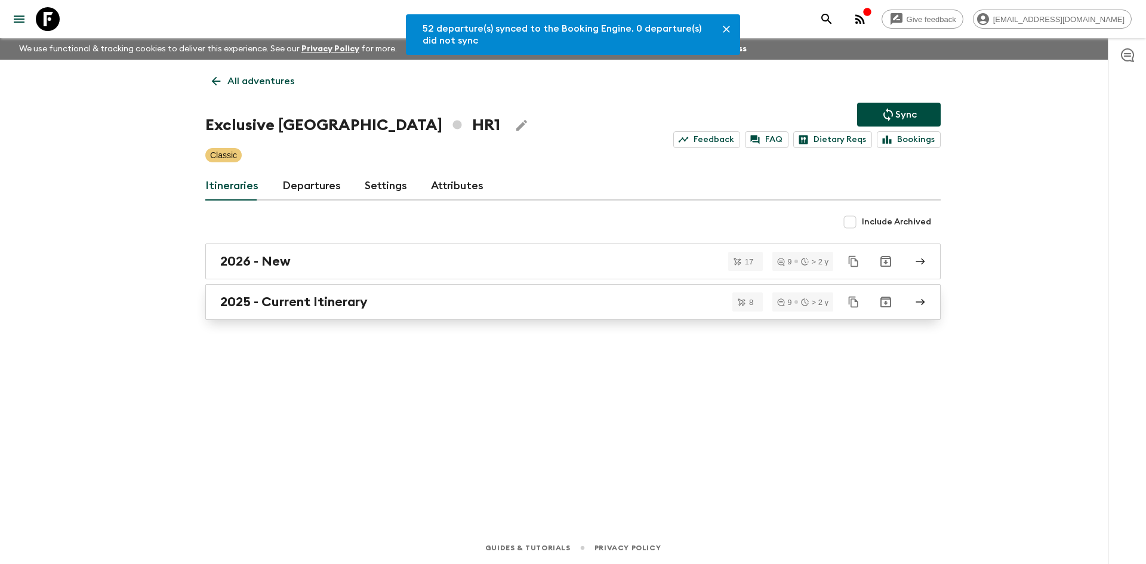
click at [303, 303] on h2 "2025 - Current Itinerary" at bounding box center [293, 302] width 147 height 16
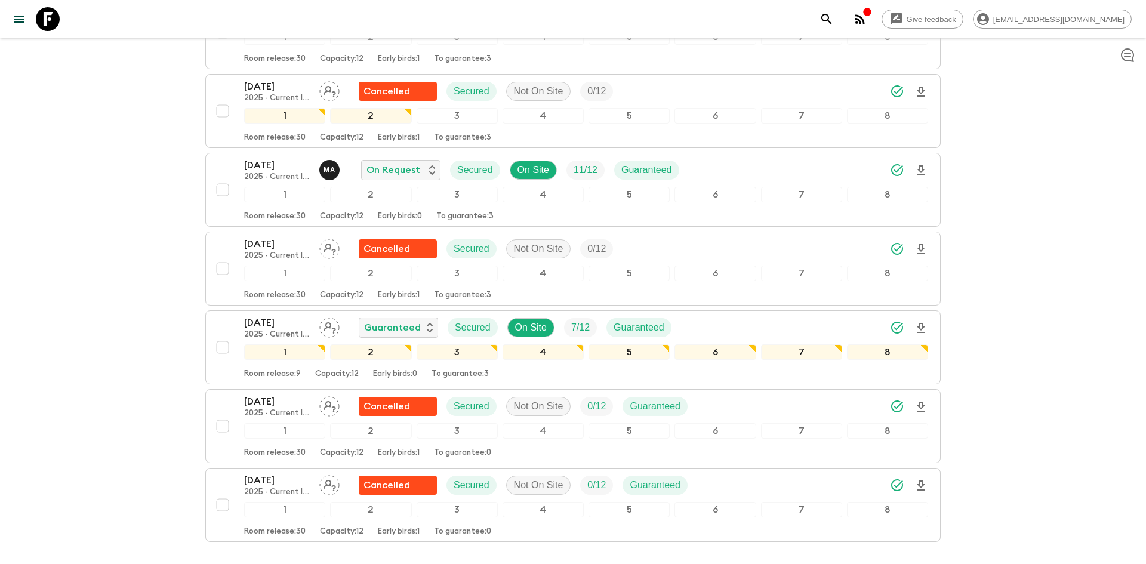
scroll to position [424, 0]
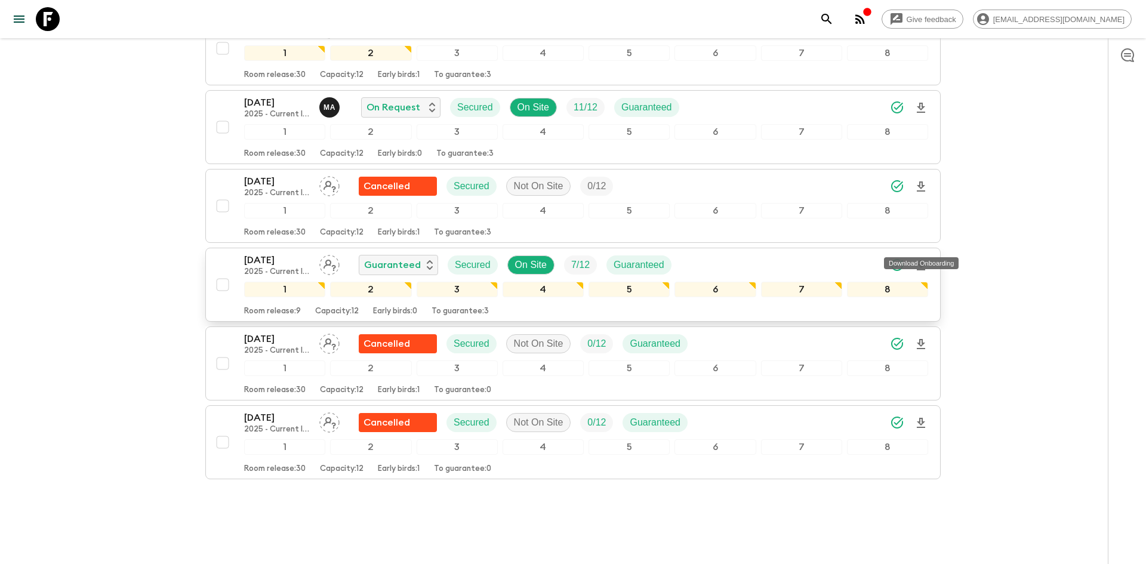
click at [922, 258] on icon "Download Onboarding" at bounding box center [921, 265] width 14 height 14
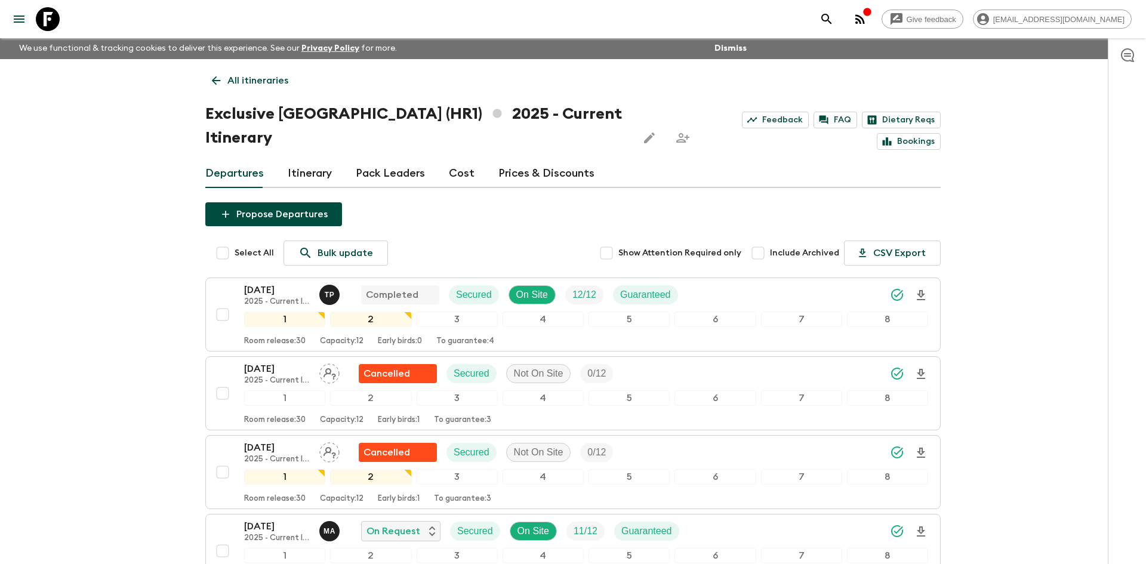
scroll to position [0, 0]
click at [252, 75] on p "All itineraries" at bounding box center [257, 81] width 61 height 14
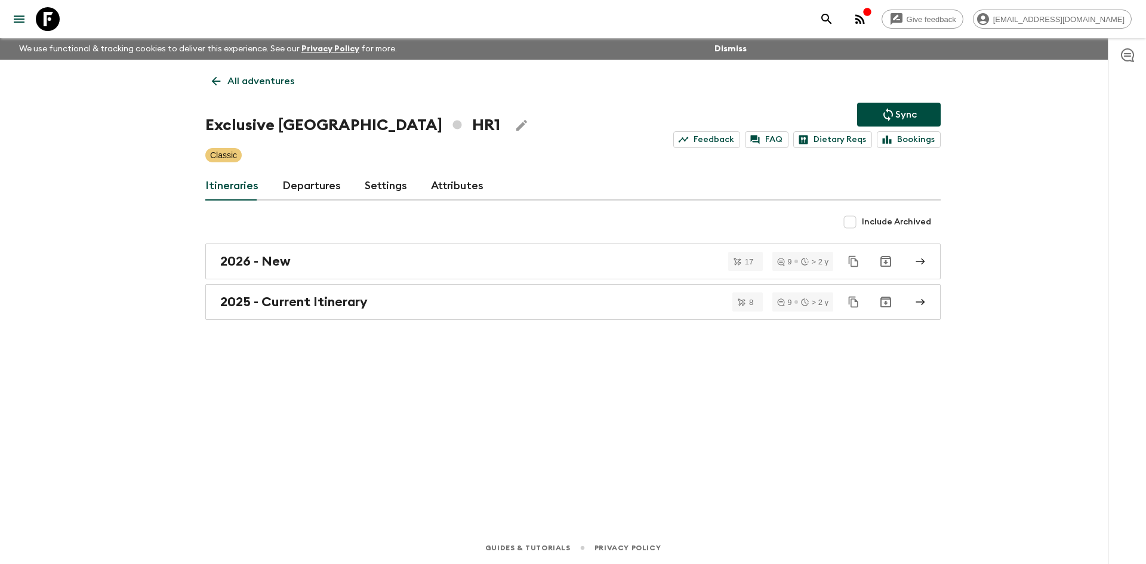
click at [252, 75] on p "All adventures" at bounding box center [260, 81] width 67 height 14
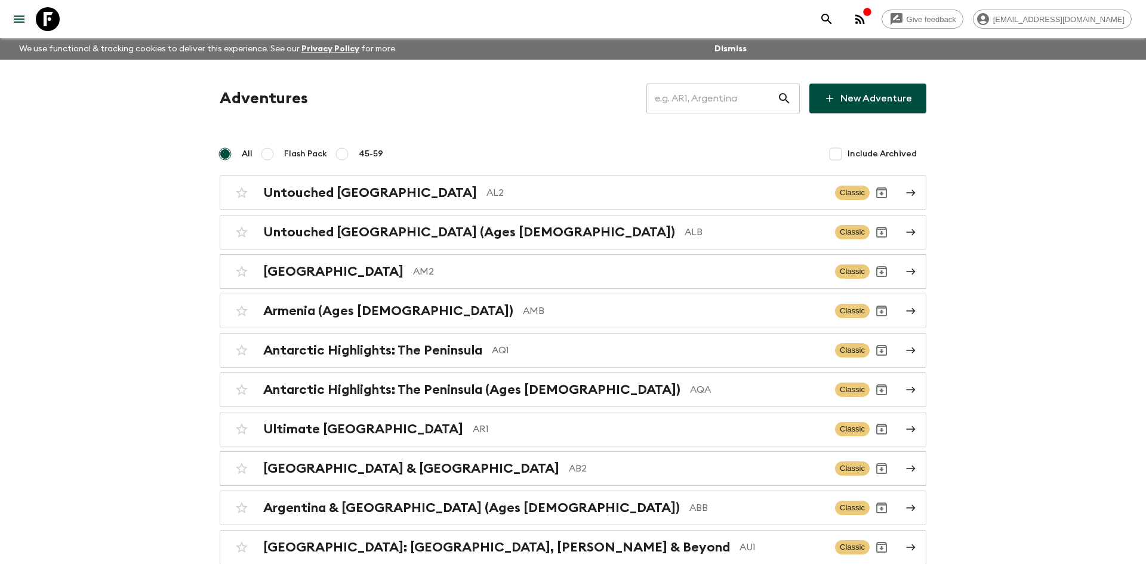
click at [679, 103] on input "text" at bounding box center [712, 98] width 131 height 33
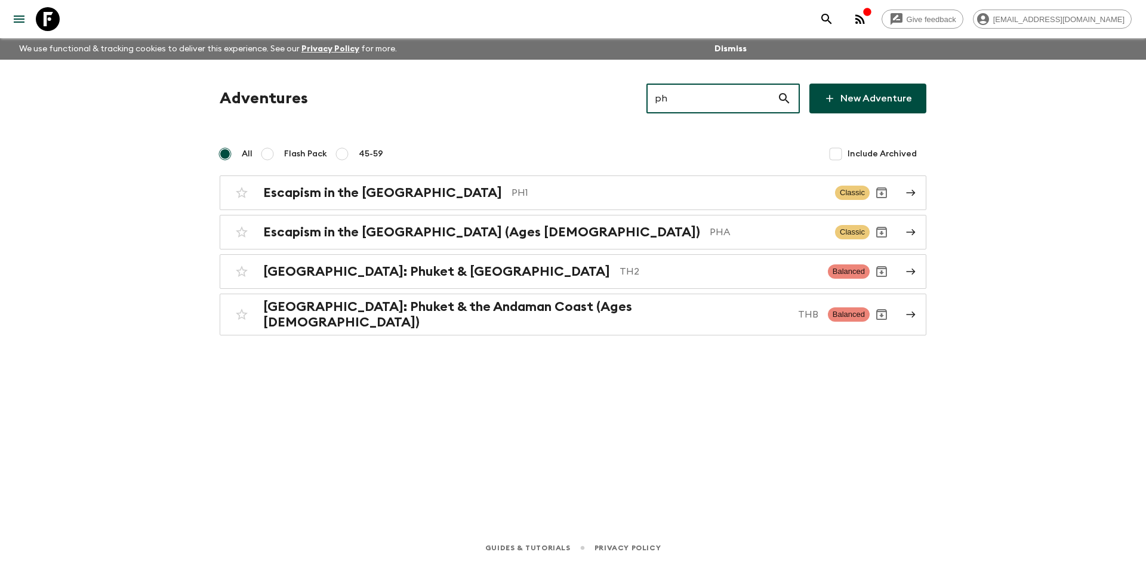
type input "ph1"
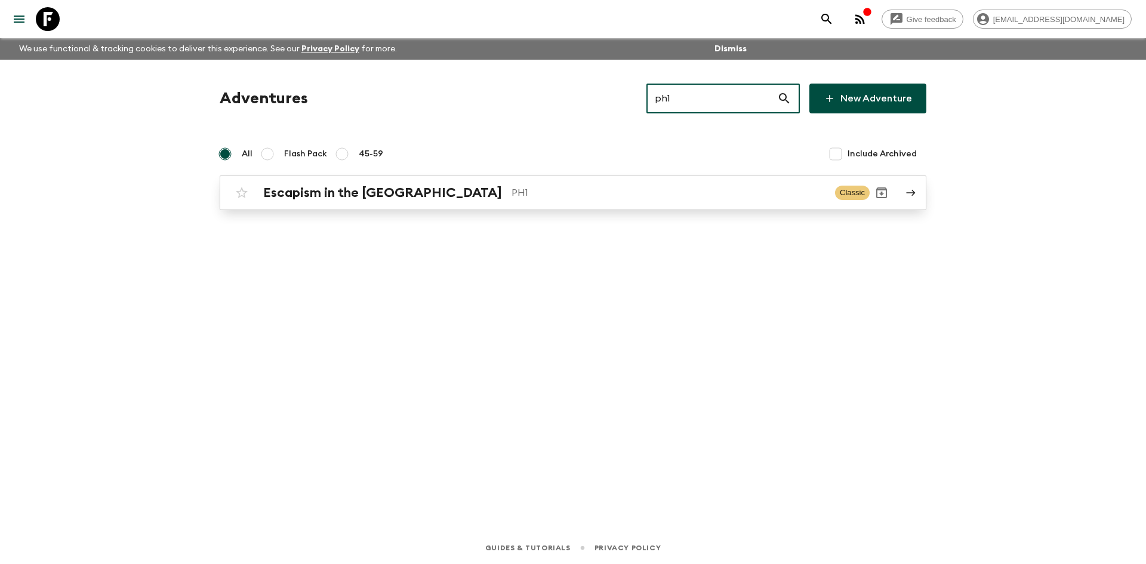
click at [438, 194] on div "Escapism in the [GEOGRAPHIC_DATA] PH1" at bounding box center [544, 193] width 562 height 16
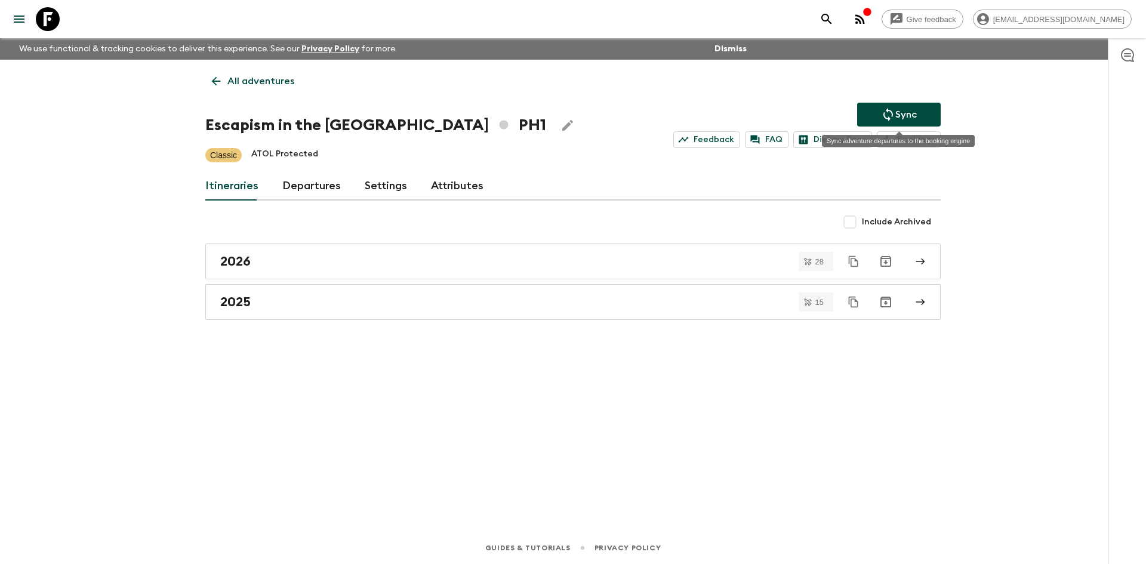
click at [885, 110] on icon "Sync adventure departures to the booking engine" at bounding box center [888, 114] width 14 height 14
click at [898, 115] on p "Sync" at bounding box center [905, 114] width 21 height 14
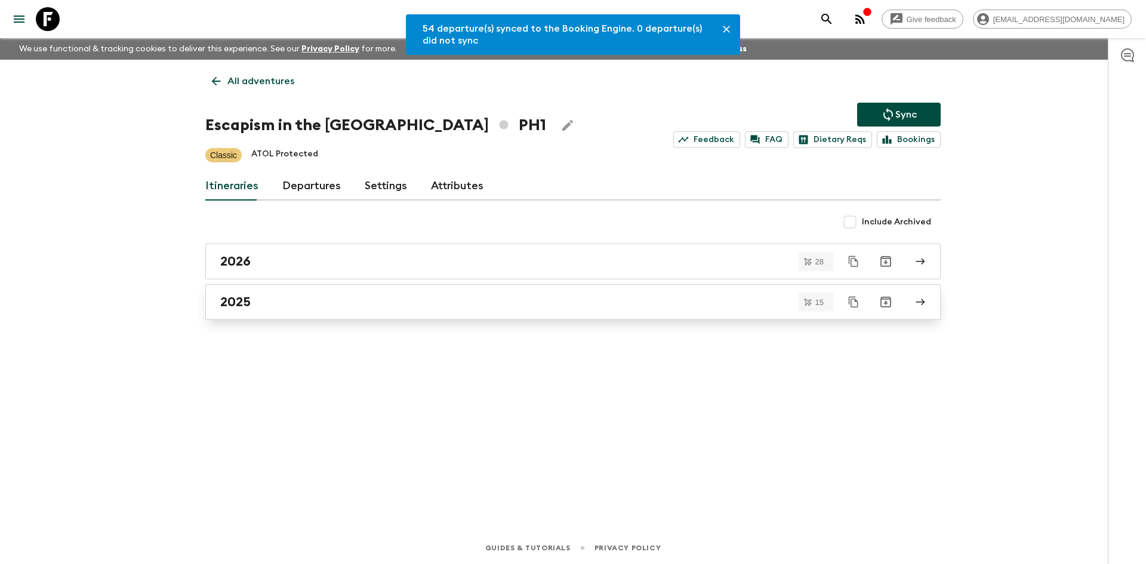
click at [265, 296] on div "2025" at bounding box center [561, 302] width 683 height 16
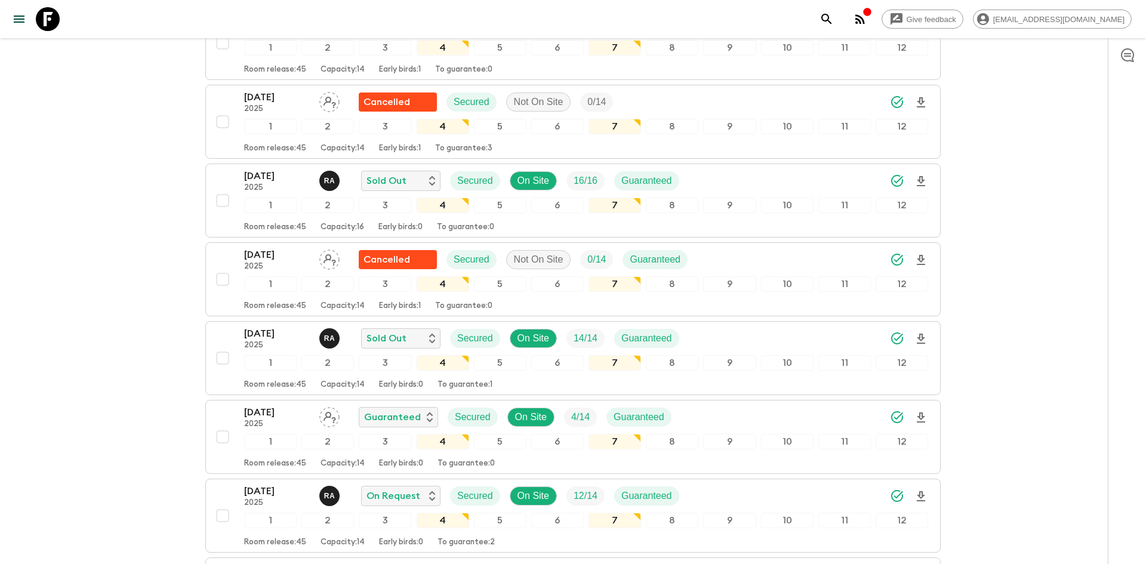
scroll to position [250, 0]
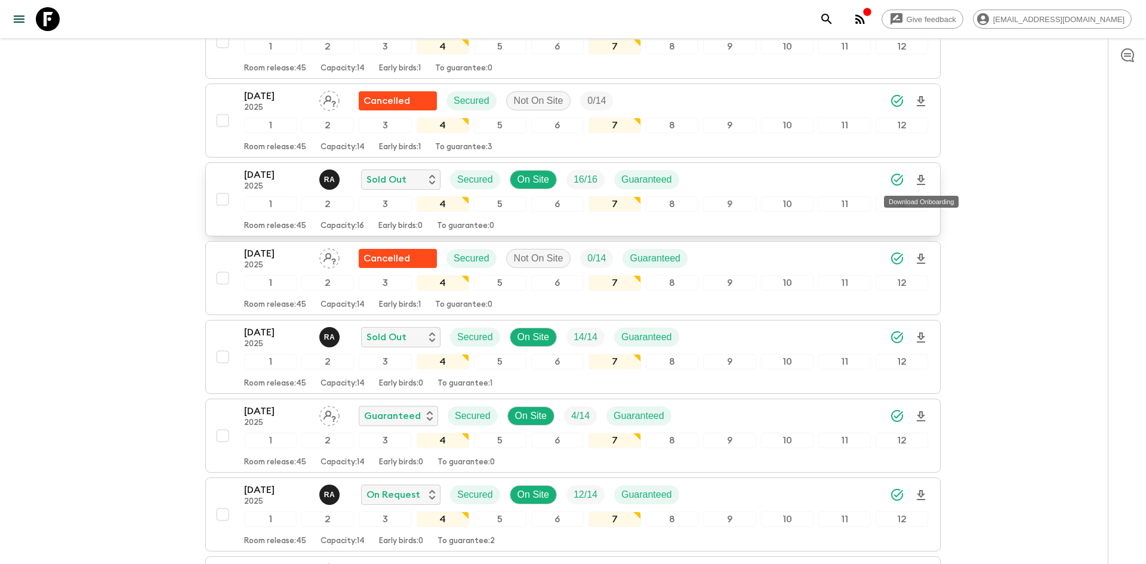
click at [919, 176] on icon "Download Onboarding" at bounding box center [921, 180] width 14 height 14
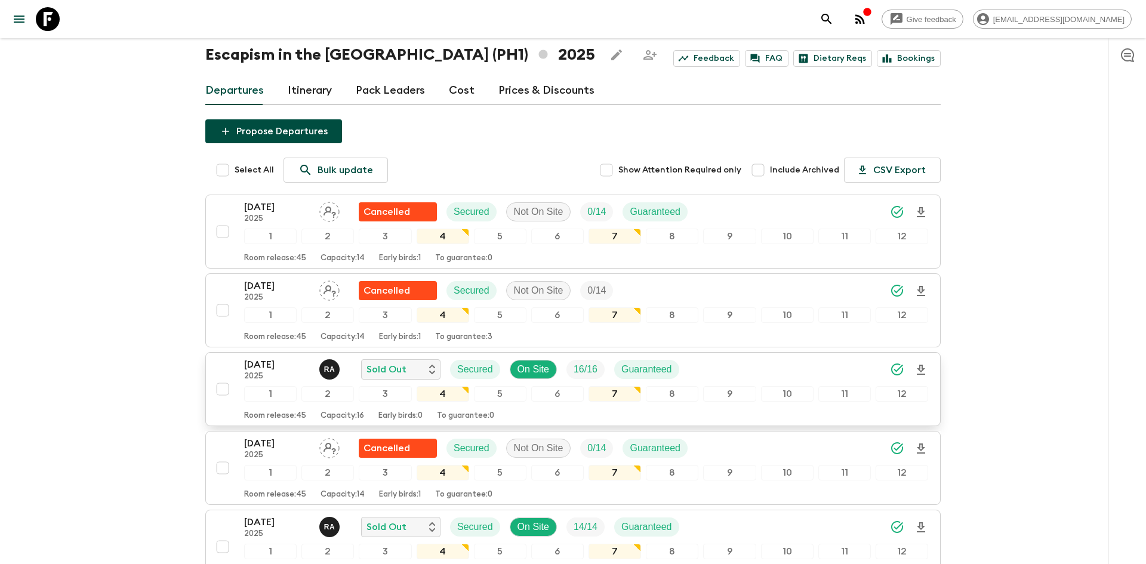
scroll to position [0, 0]
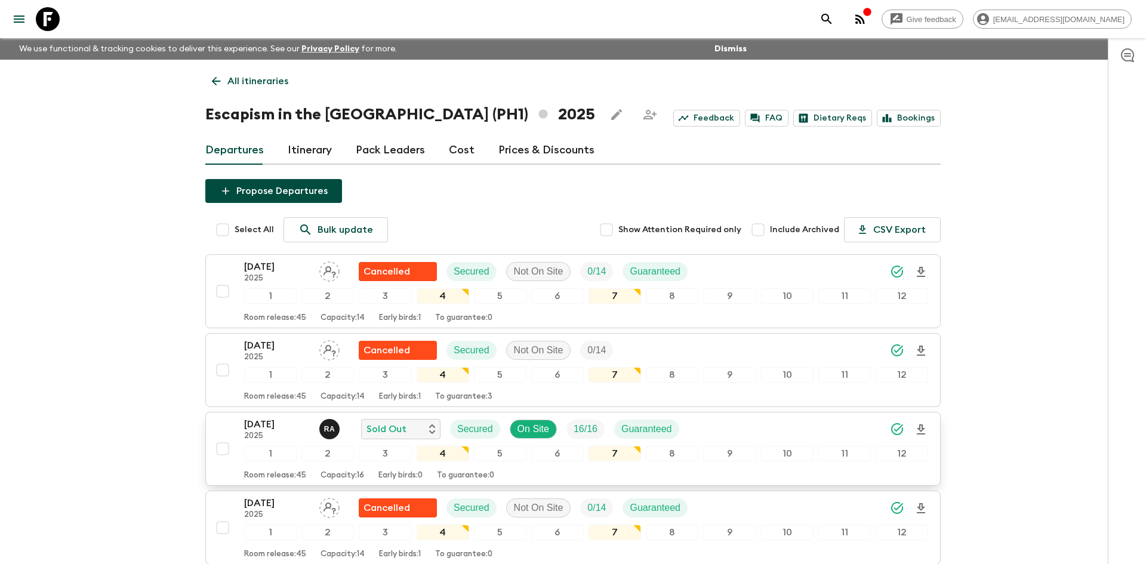
click at [272, 79] on p "All itineraries" at bounding box center [257, 81] width 61 height 14
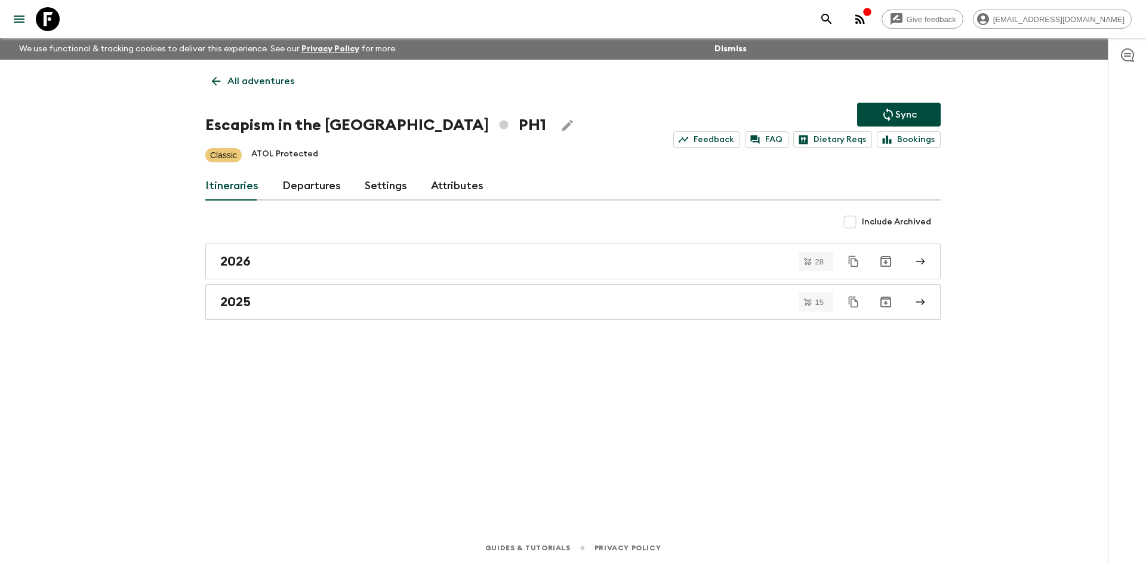
click at [272, 79] on p "All adventures" at bounding box center [260, 81] width 67 height 14
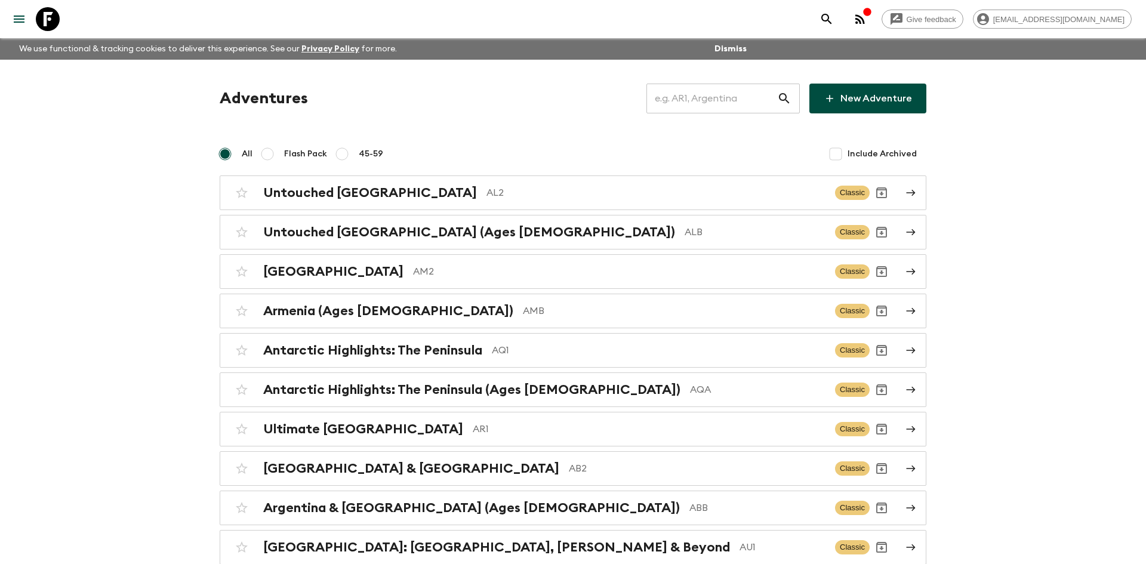
click at [706, 99] on input "text" at bounding box center [712, 98] width 131 height 33
type input "th2"
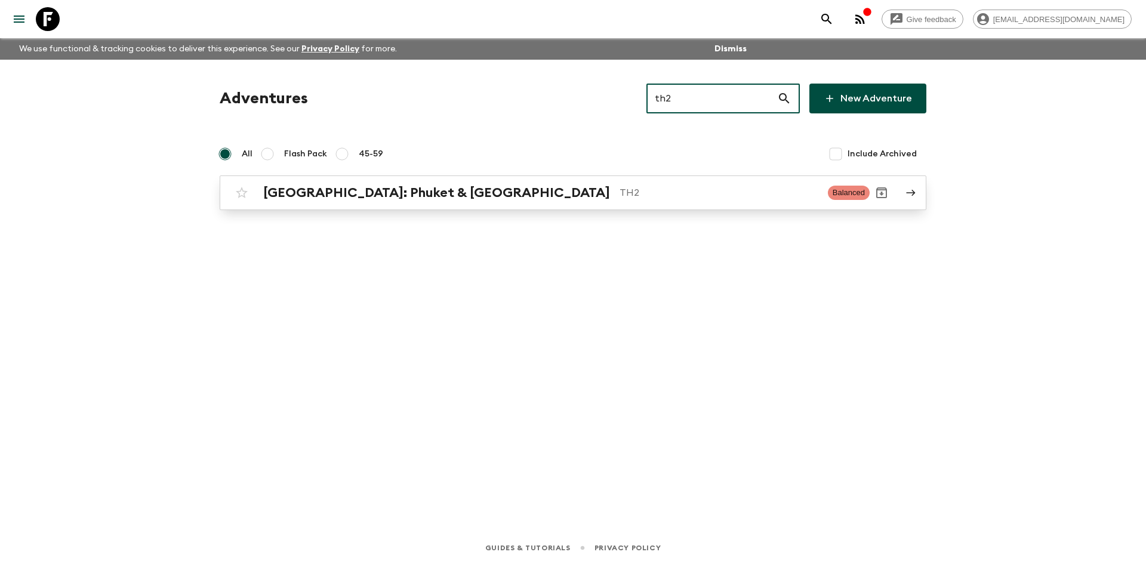
click at [405, 189] on h2 "[GEOGRAPHIC_DATA]: Phuket & [GEOGRAPHIC_DATA]" at bounding box center [436, 193] width 347 height 16
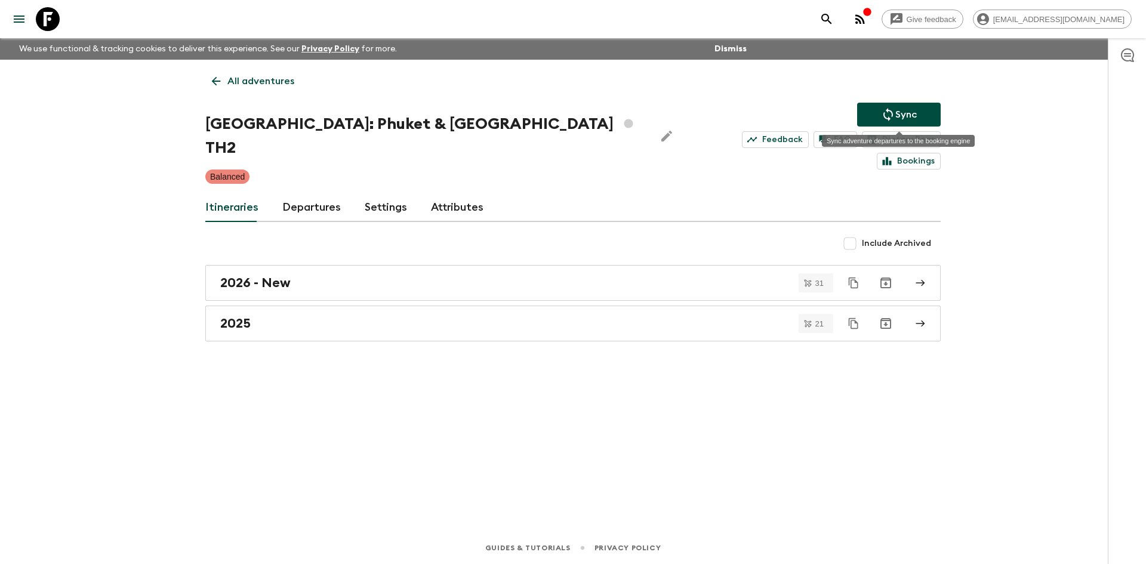
click at [880, 107] on button "Sync" at bounding box center [899, 115] width 84 height 24
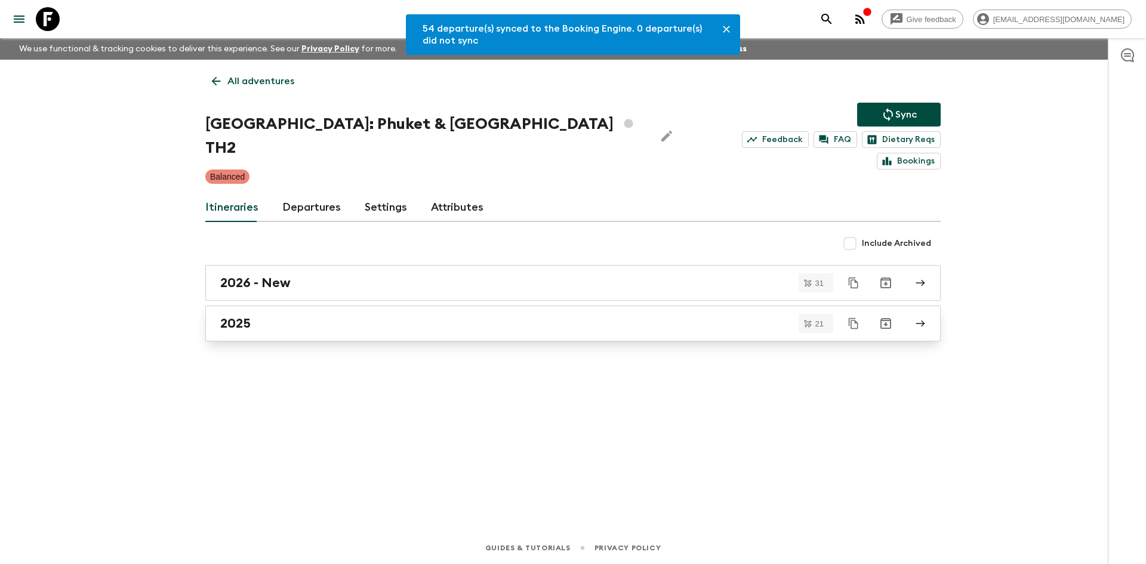
click at [266, 316] on div "2025" at bounding box center [561, 324] width 683 height 16
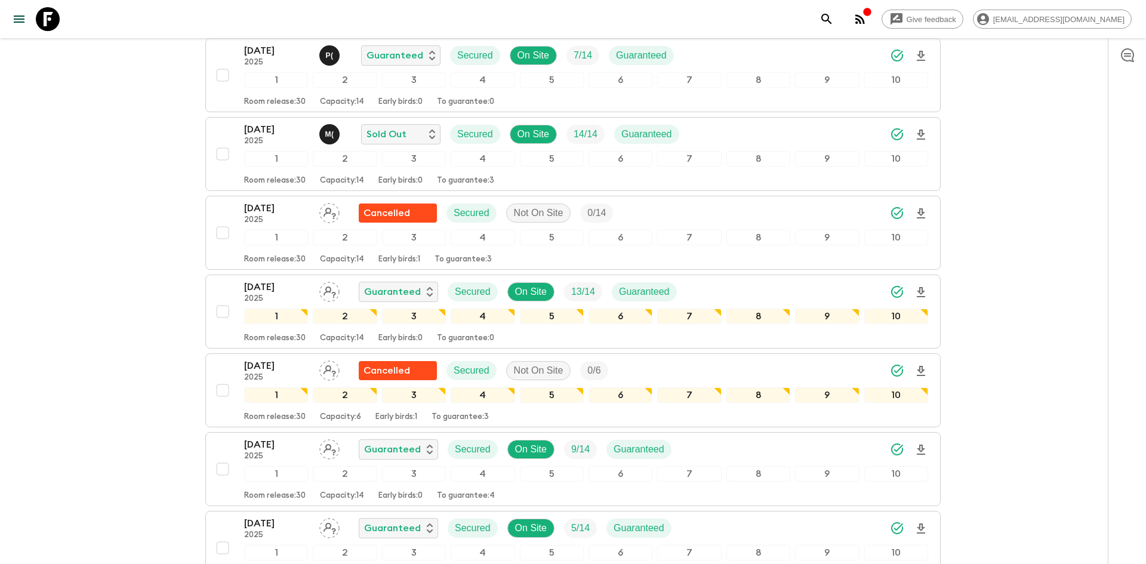
scroll to position [726, 0]
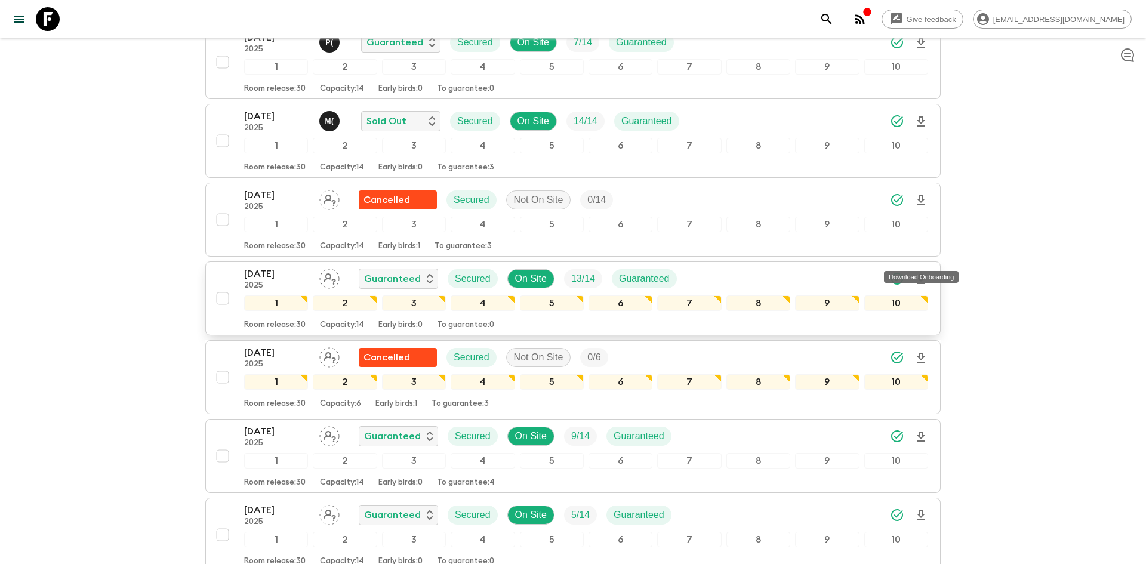
click at [921, 272] on icon "Download Onboarding" at bounding box center [921, 279] width 14 height 14
